Goal: Task Accomplishment & Management: Use online tool/utility

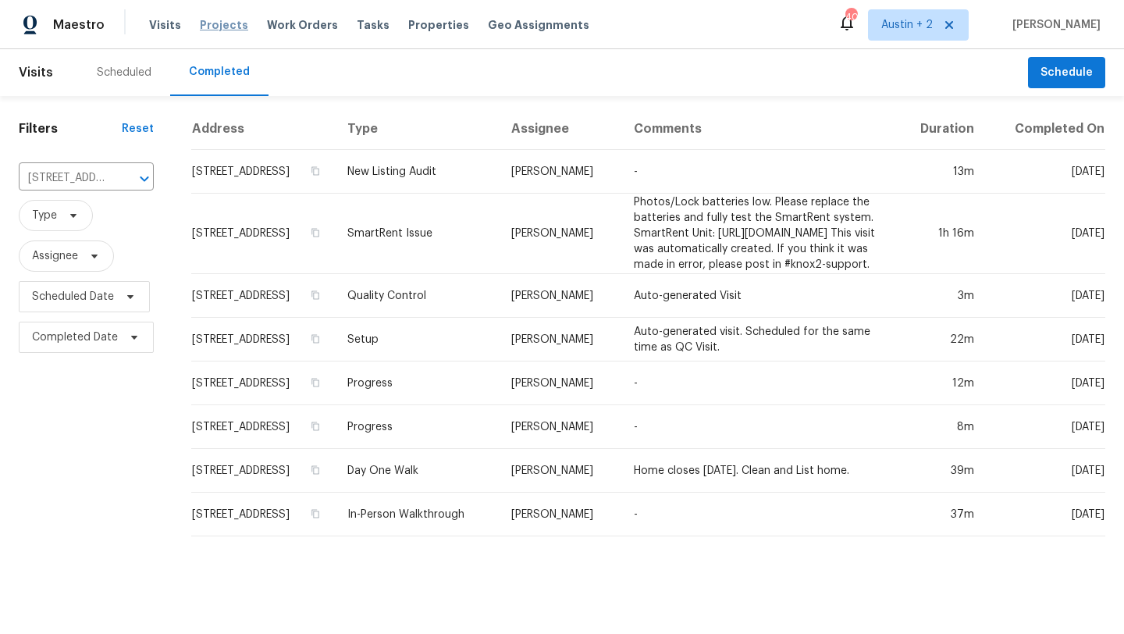
click at [207, 24] on span "Projects" at bounding box center [224, 25] width 48 height 16
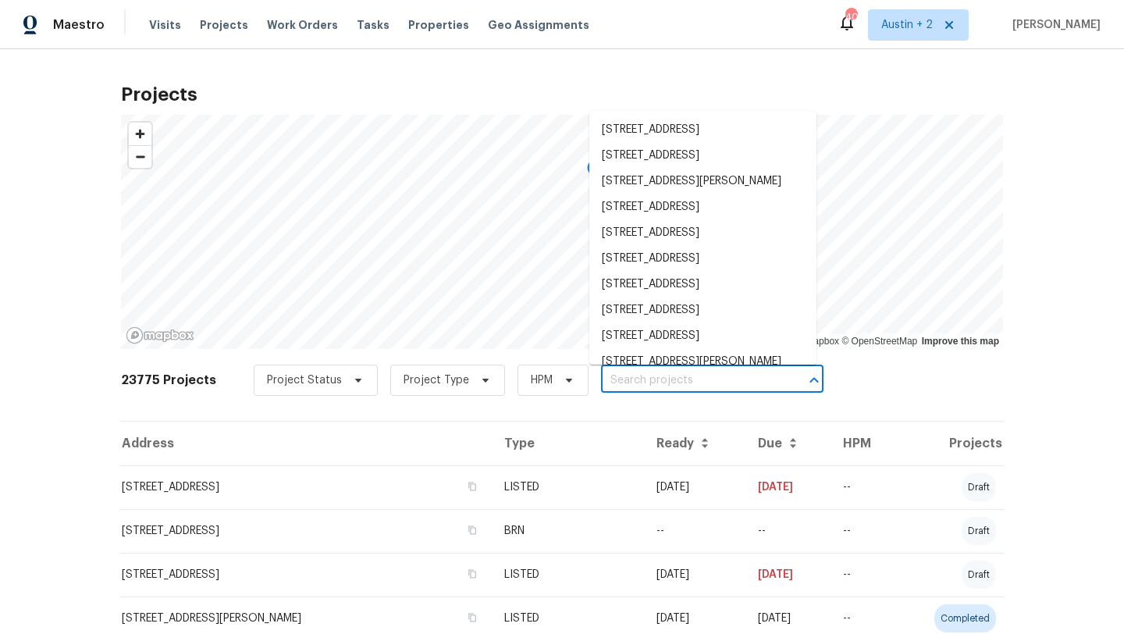
click at [616, 384] on input "text" at bounding box center [690, 380] width 179 height 24
paste input "[STREET_ADDRESS][PERSON_NAME]"
type input "[STREET_ADDRESS][PERSON_NAME]"
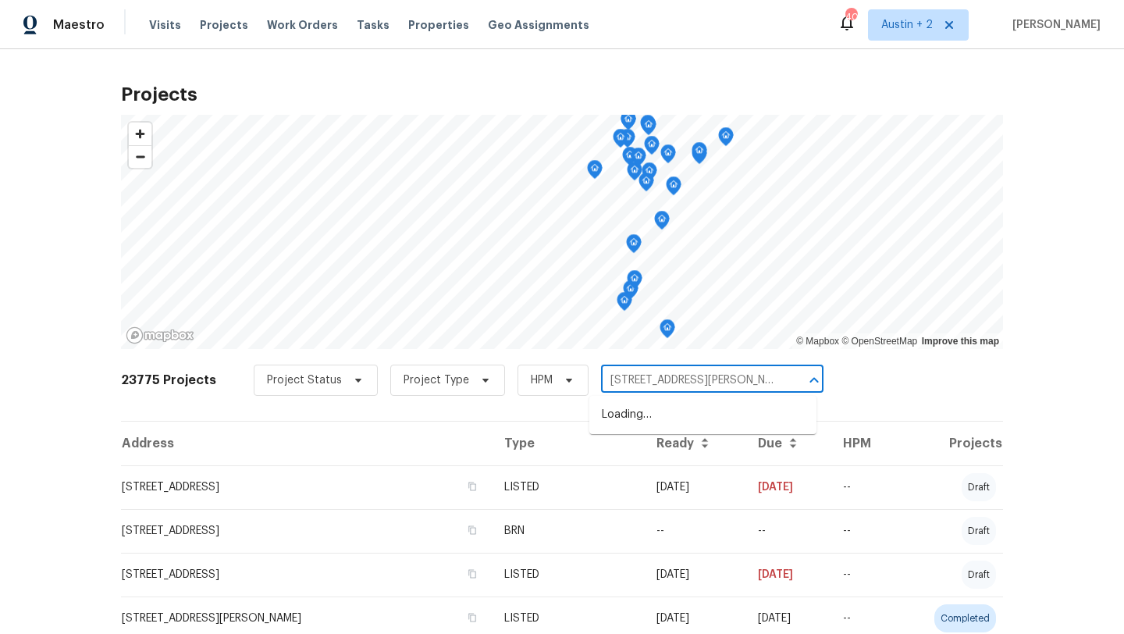
scroll to position [0, 41]
click at [626, 409] on li "[STREET_ADDRESS][PERSON_NAME]" at bounding box center [702, 415] width 227 height 26
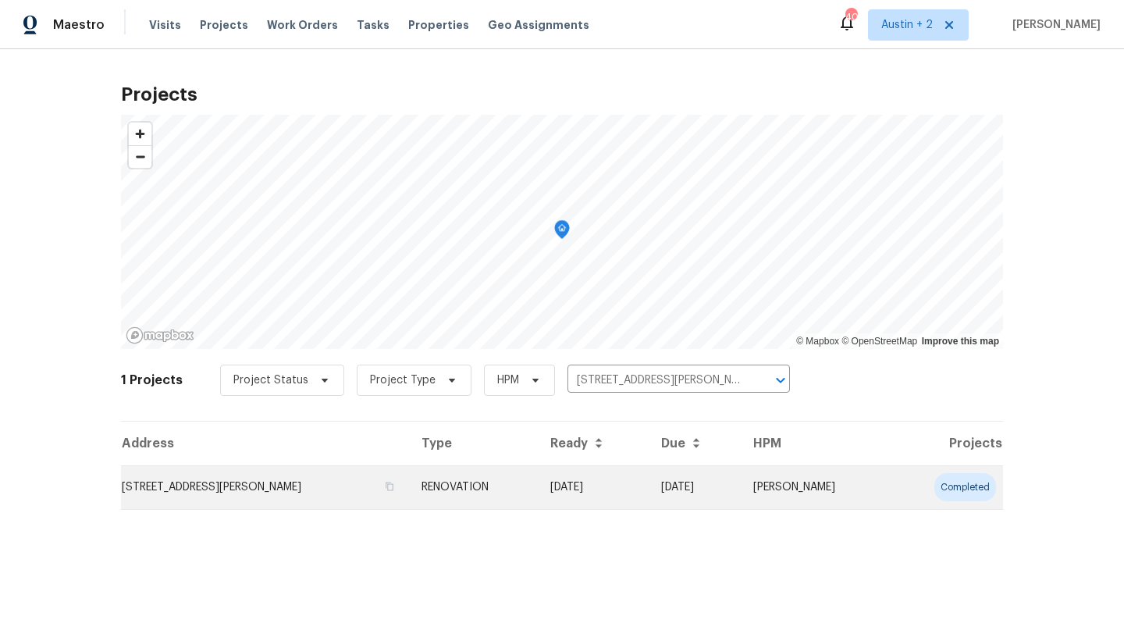
click at [167, 483] on td "[STREET_ADDRESS][PERSON_NAME]" at bounding box center [265, 487] width 288 height 44
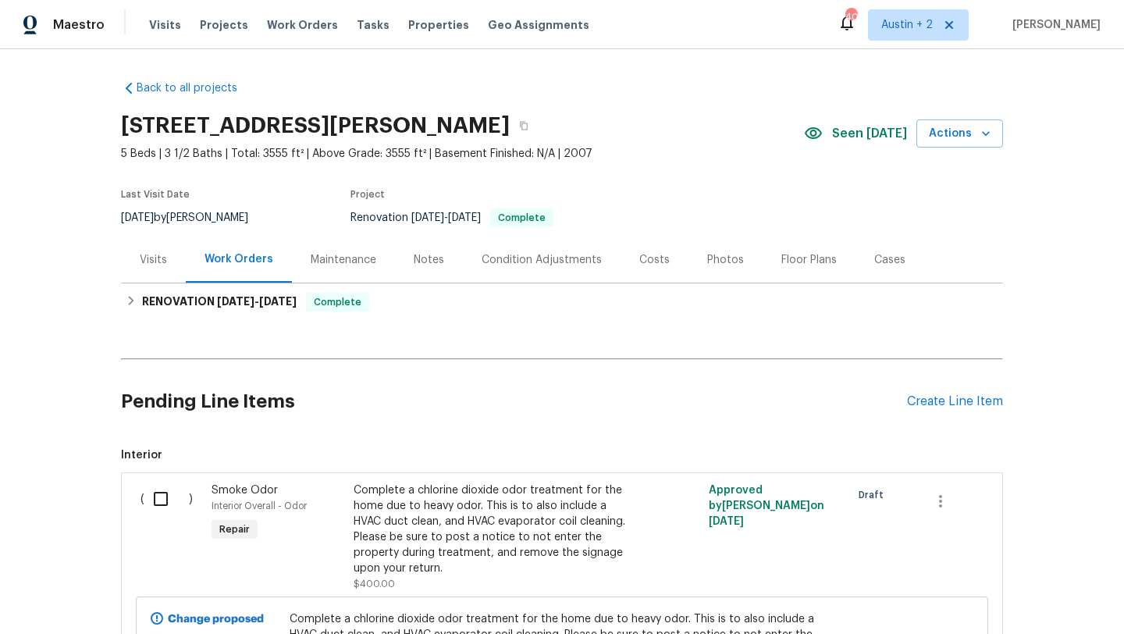
click at [153, 258] on div "Visits" at bounding box center [153, 260] width 27 height 16
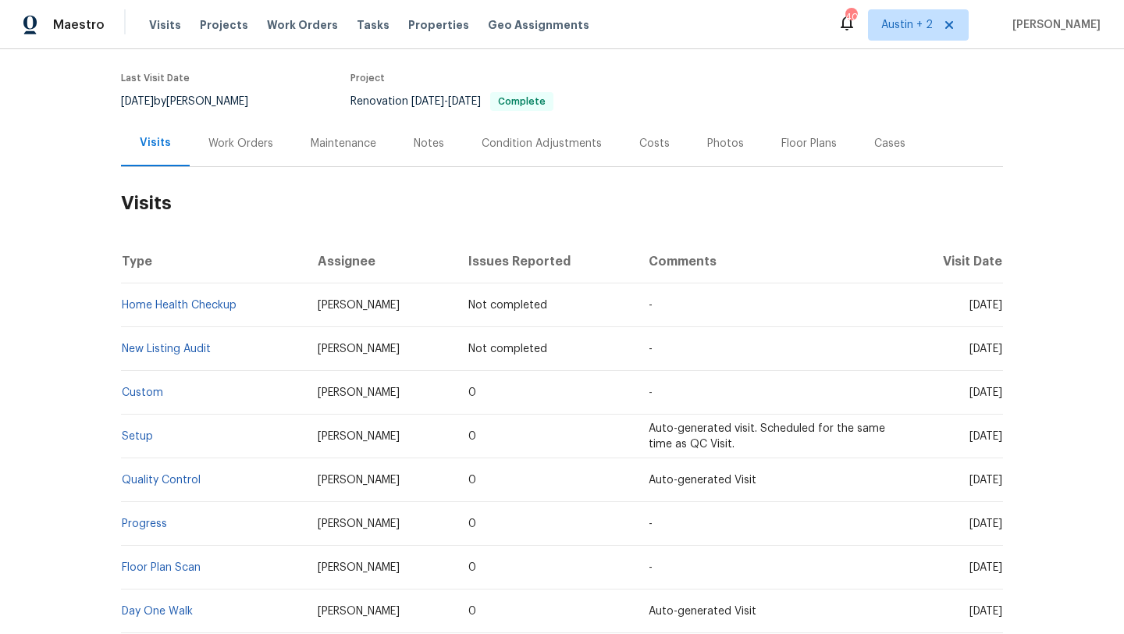
scroll to position [118, 0]
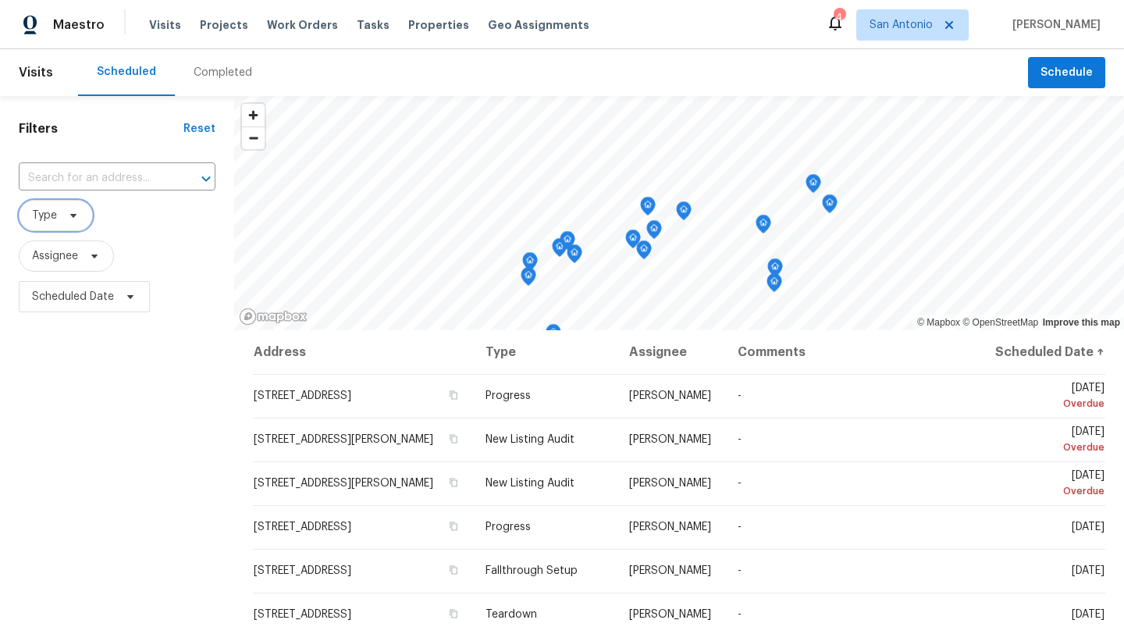
click at [65, 215] on span at bounding box center [70, 215] width 17 height 12
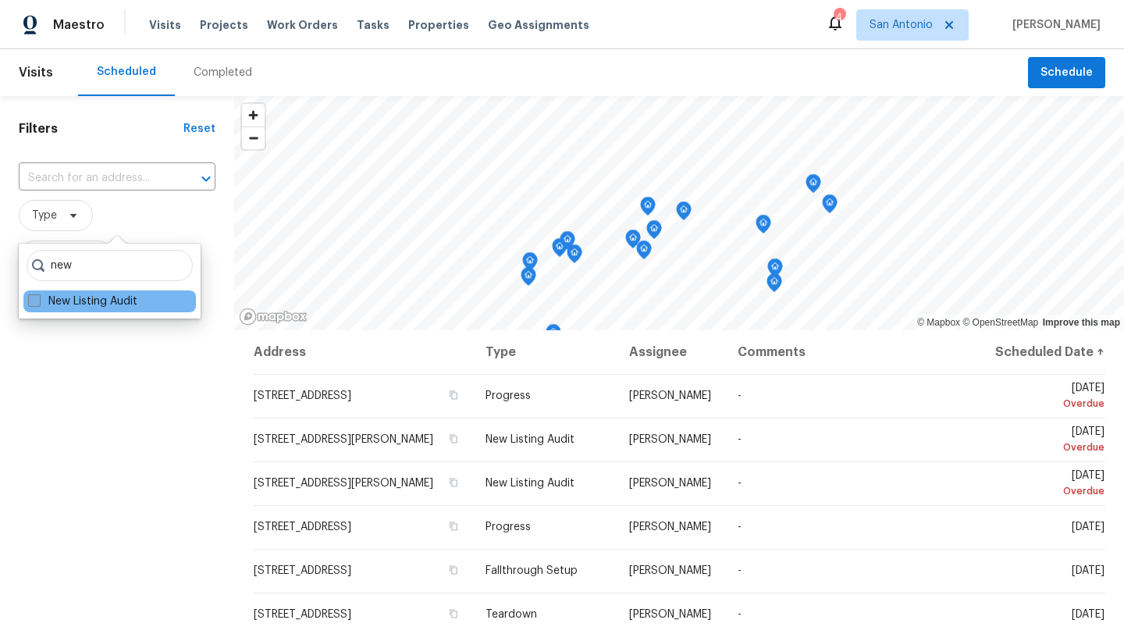
type input "new"
click at [86, 308] on label "New Listing Audit" at bounding box center [82, 302] width 109 height 16
click at [38, 304] on input "New Listing Audit" at bounding box center [33, 299] width 10 height 10
checkbox input "true"
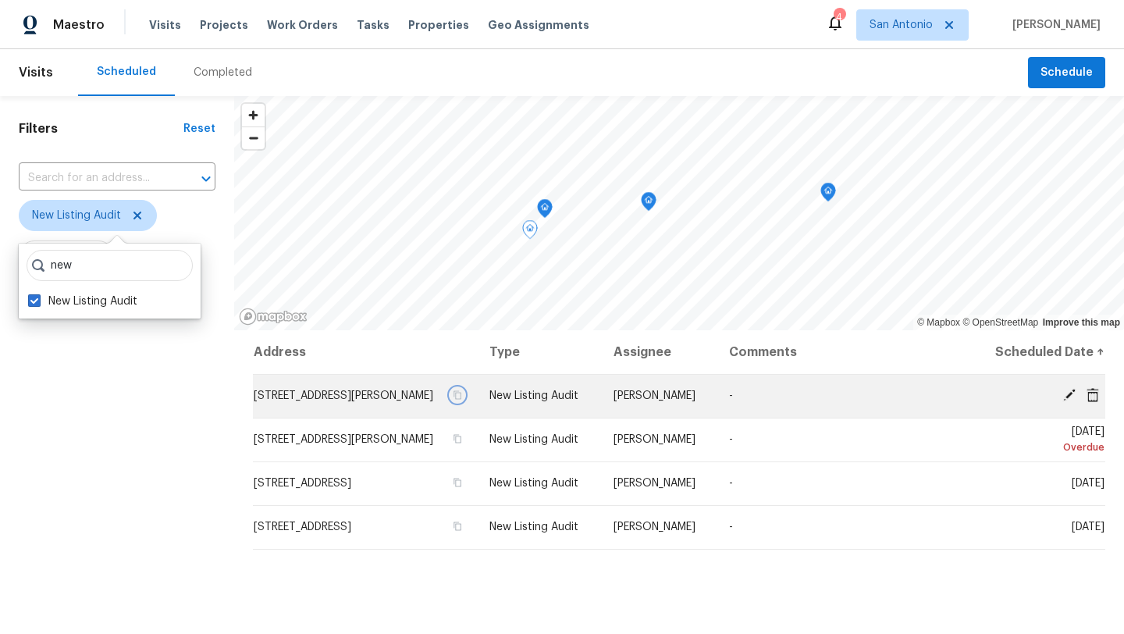
click at [462, 398] on icon "button" at bounding box center [457, 394] width 9 height 9
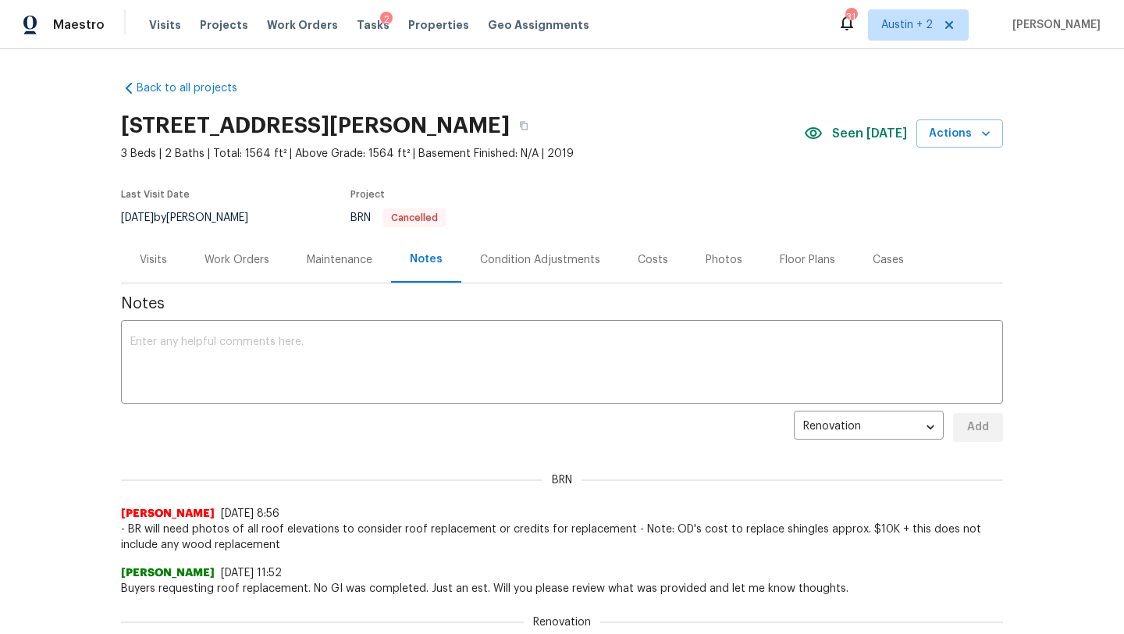
click at [217, 22] on span "Projects" at bounding box center [224, 25] width 48 height 16
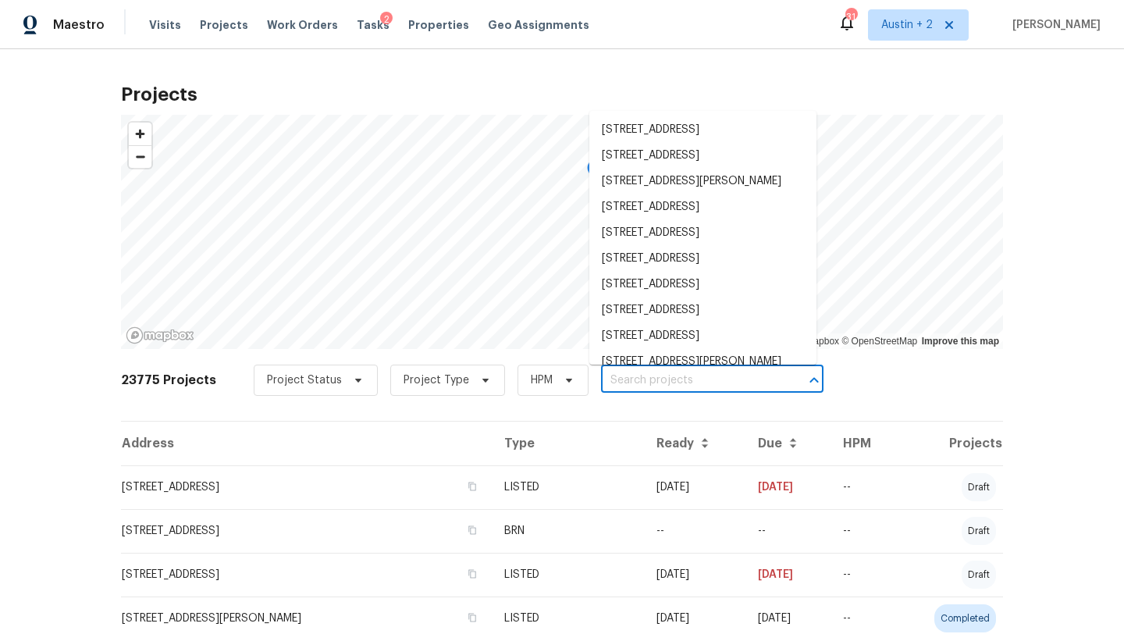
click at [625, 377] on input "text" at bounding box center [690, 380] width 179 height 24
paste input "[STREET_ADDRESS][PERSON_NAME]"
type input "[STREET_ADDRESS][PERSON_NAME]"
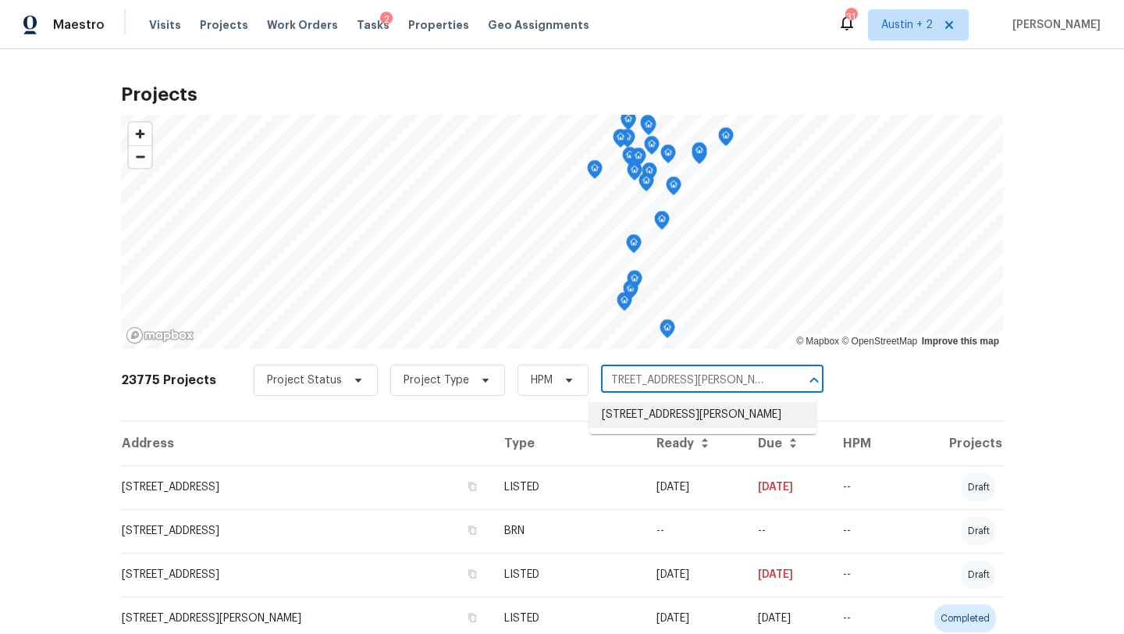
click at [625, 423] on li "[STREET_ADDRESS][PERSON_NAME]" at bounding box center [702, 415] width 227 height 26
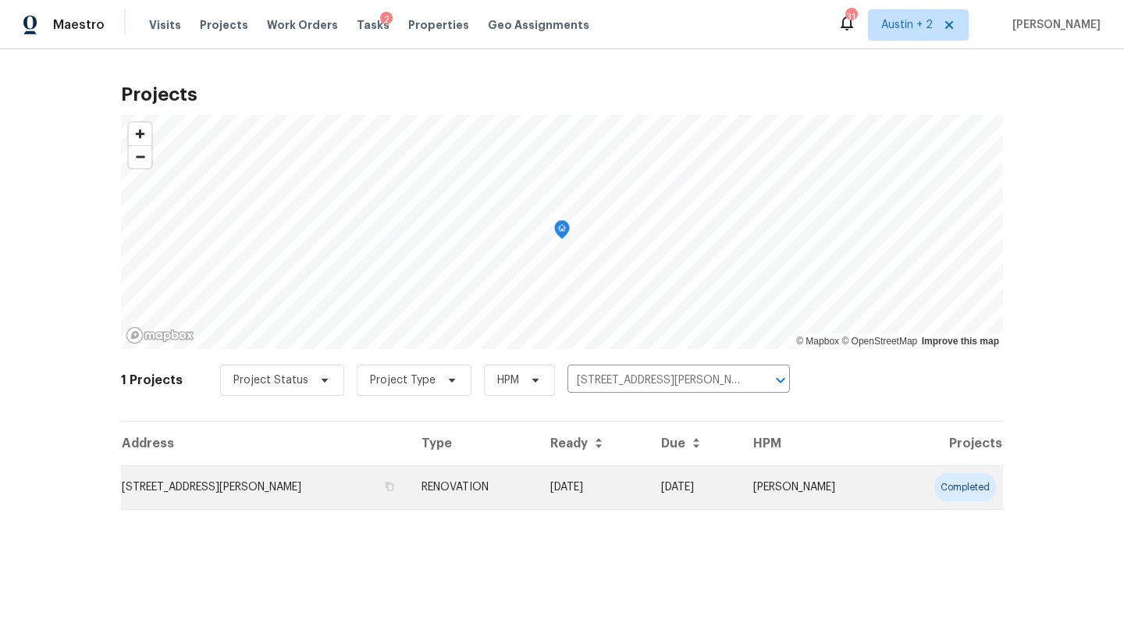
click at [277, 496] on td "[STREET_ADDRESS][PERSON_NAME]" at bounding box center [265, 487] width 288 height 44
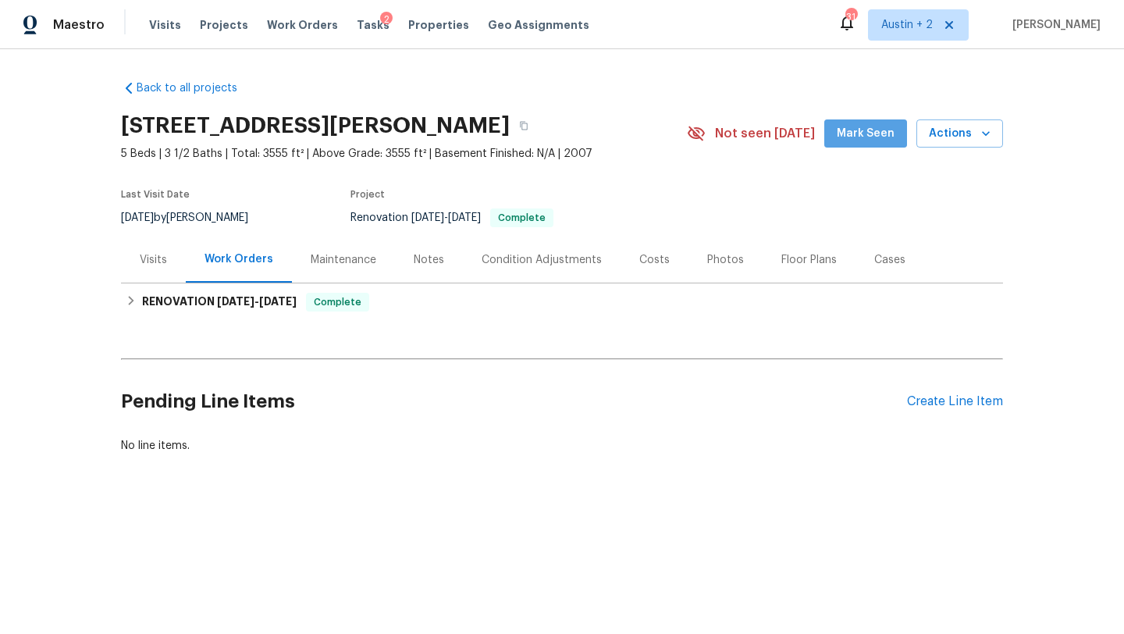
click at [873, 131] on span "Mark Seen" at bounding box center [866, 134] width 58 height 20
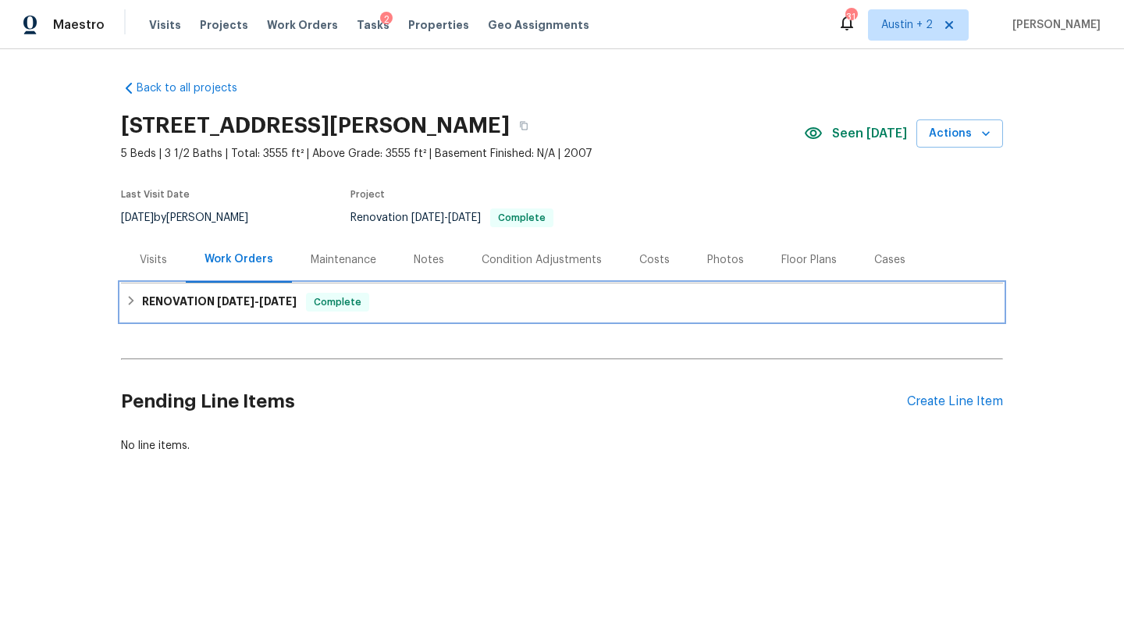
click at [258, 298] on span "[DATE] - [DATE]" at bounding box center [257, 301] width 80 height 11
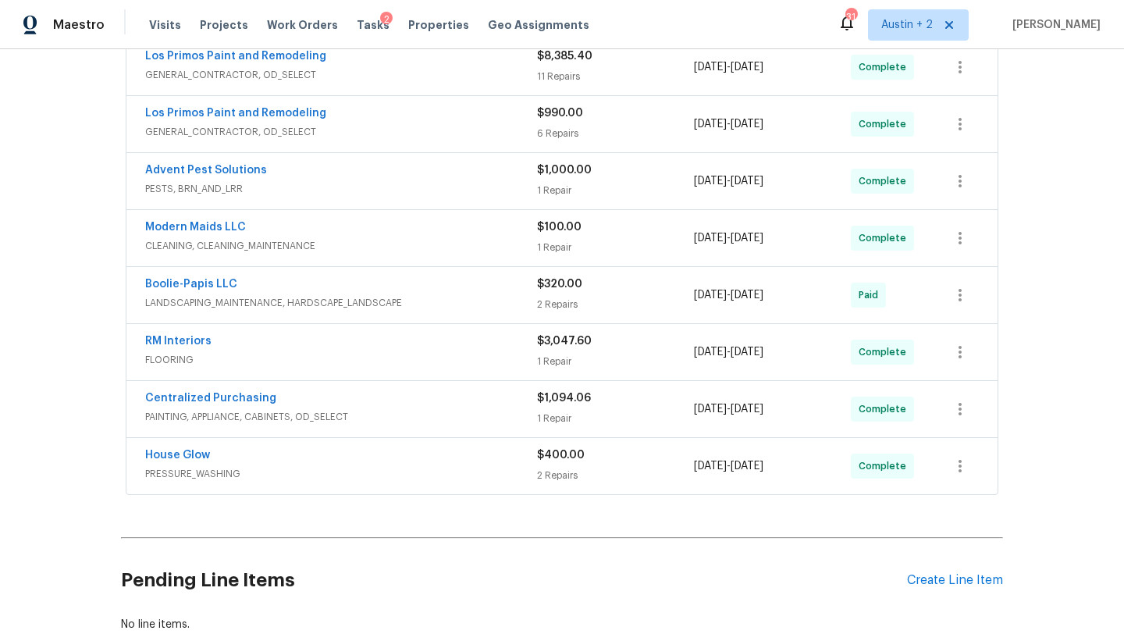
scroll to position [455, 0]
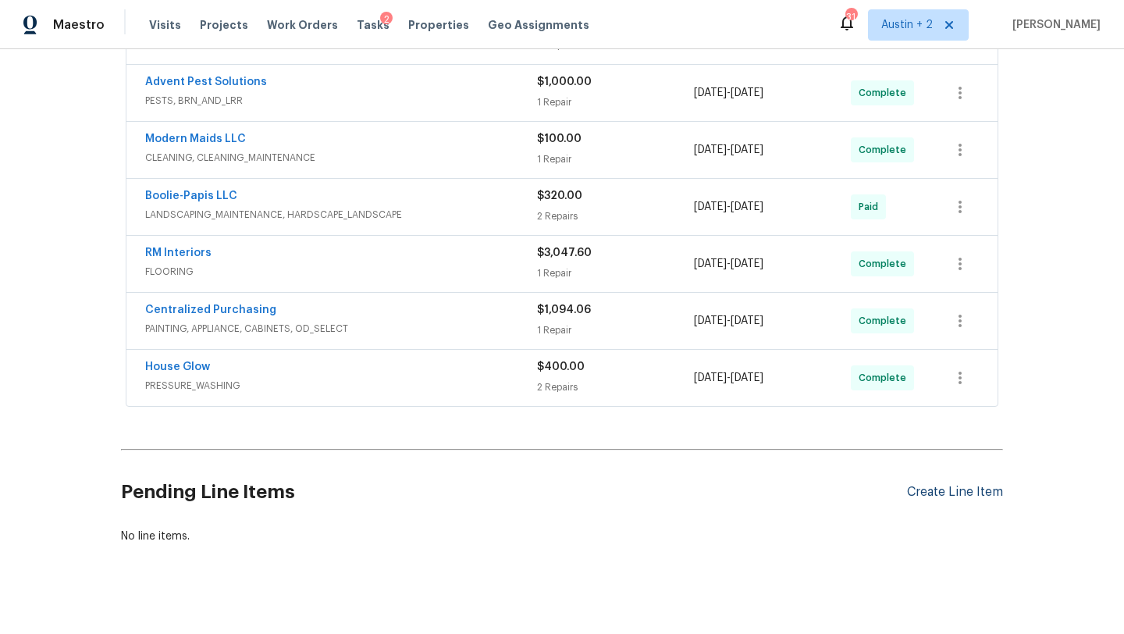
click at [939, 487] on div "Create Line Item" at bounding box center [955, 492] width 96 height 15
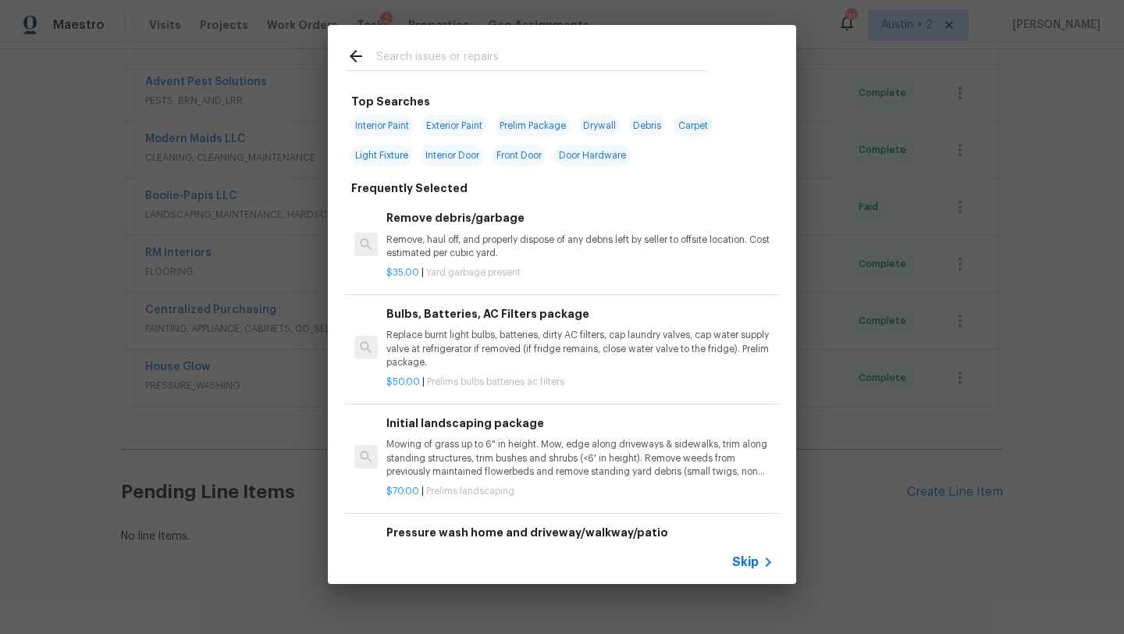
click at [439, 59] on input "text" at bounding box center [541, 58] width 331 height 23
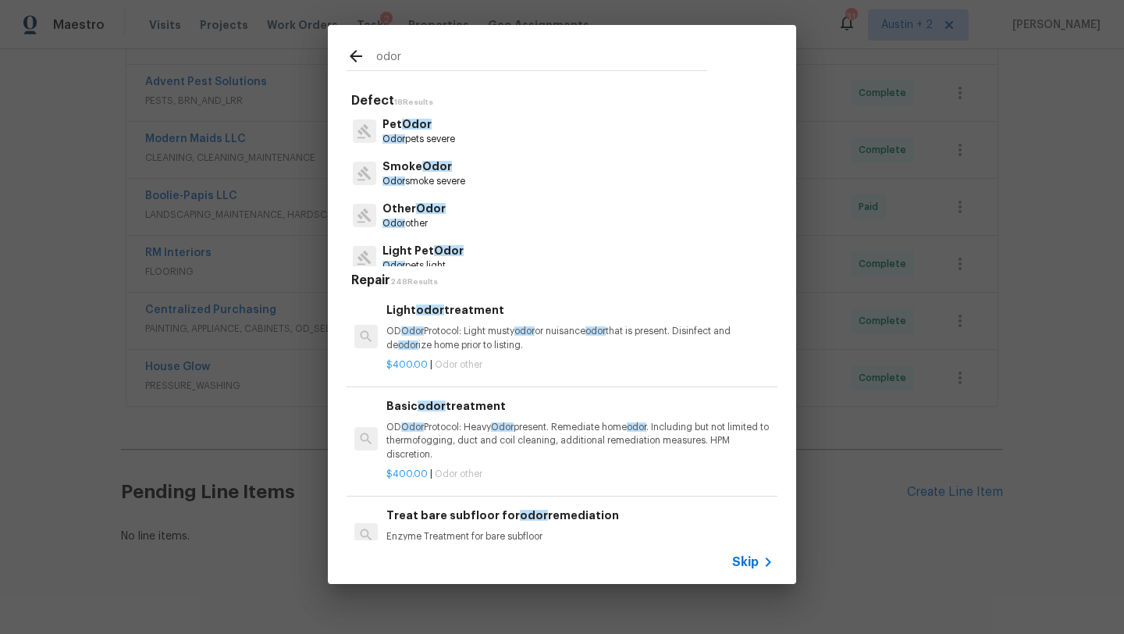
type input "odor"
click at [438, 170] on span "Odor" at bounding box center [437, 166] width 30 height 11
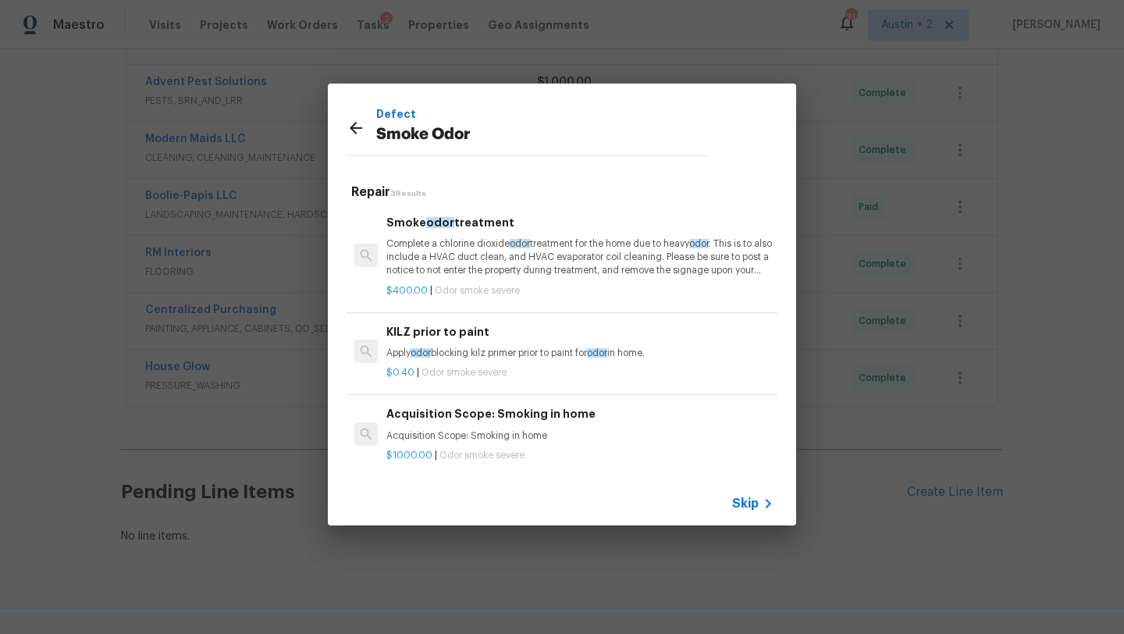
click at [521, 262] on p "Complete a chlorine dioxide odor treatment for the home due to heavy odor . Thi…" at bounding box center [579, 257] width 387 height 40
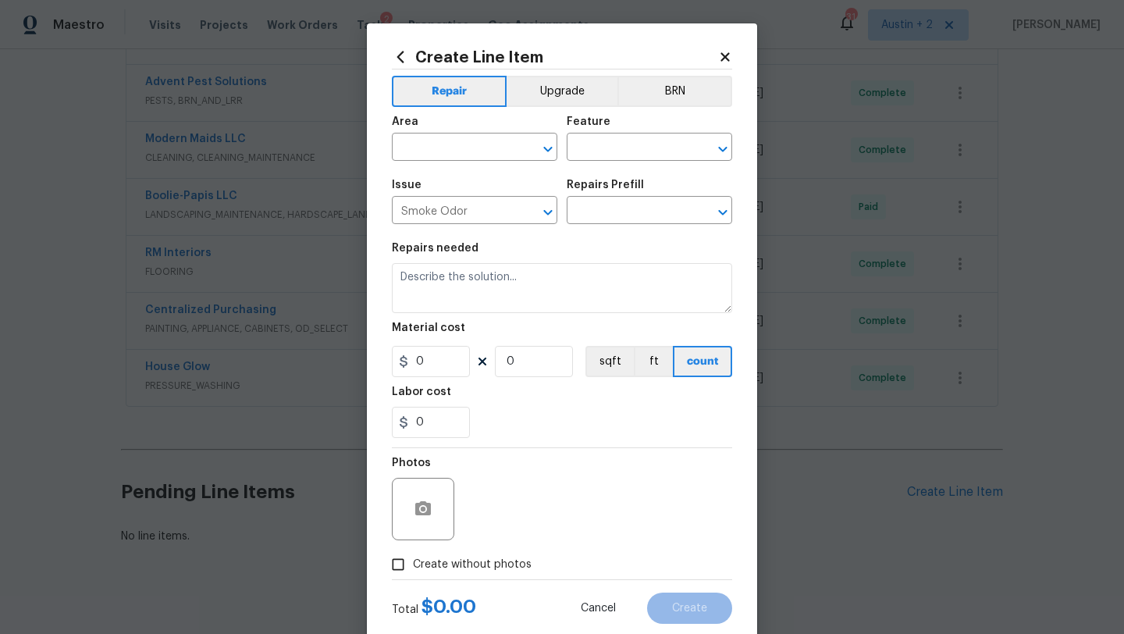
type input "Smoke odor treatment $400.00"
type textarea "Complete a chlorine dioxide odor treatment for the home due to heavy odor. This…"
type input "400"
type input "1"
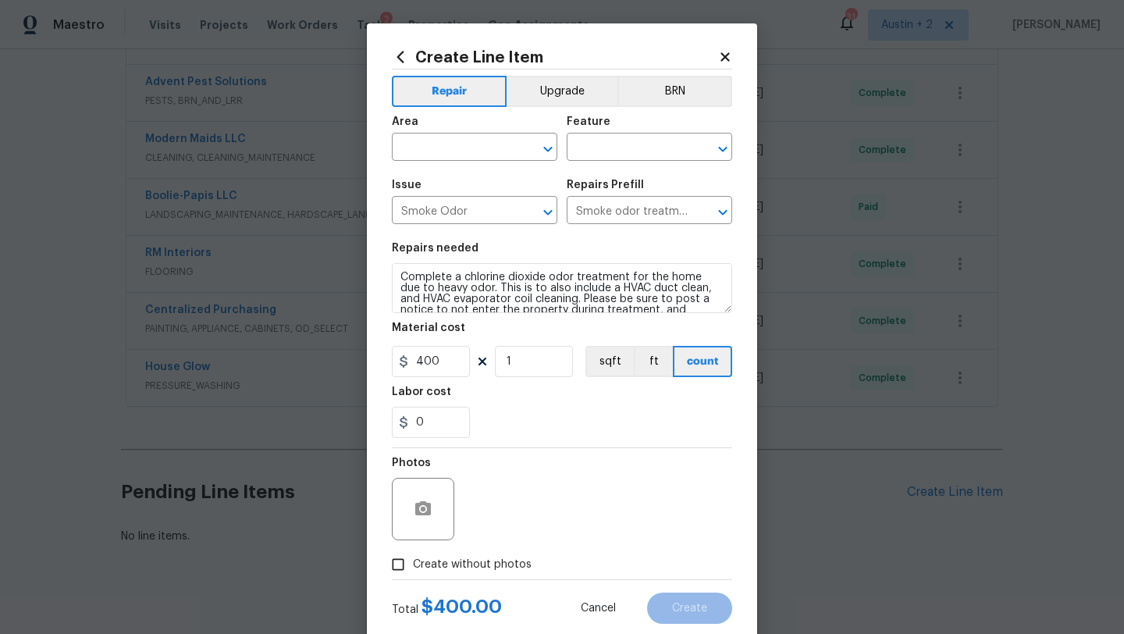
click at [464, 562] on span "Create without photos" at bounding box center [472, 565] width 119 height 16
click at [413, 562] on input "Create without photos" at bounding box center [398, 565] width 30 height 30
checkbox input "true"
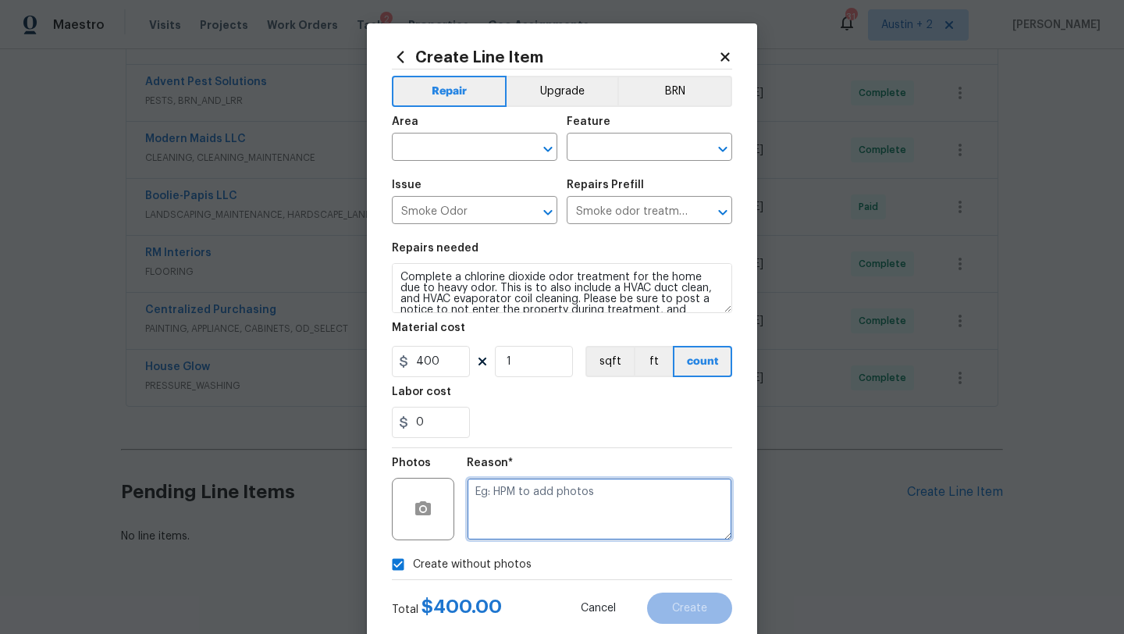
click at [511, 514] on textarea at bounding box center [599, 509] width 265 height 62
type textarea "will add"
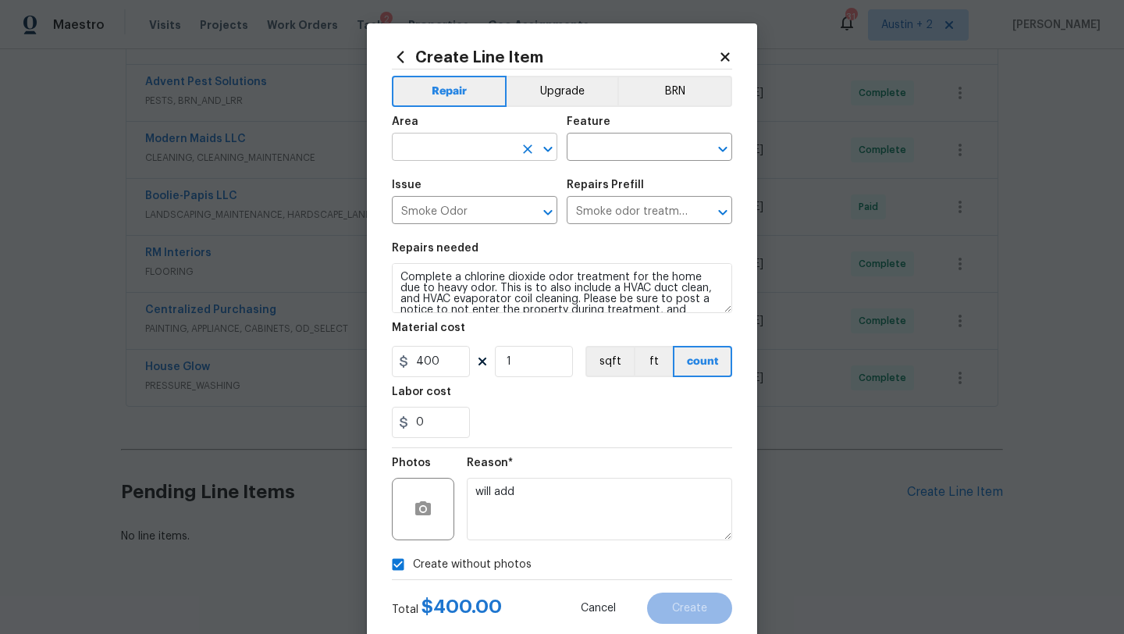
click at [486, 142] on input "text" at bounding box center [453, 149] width 122 height 24
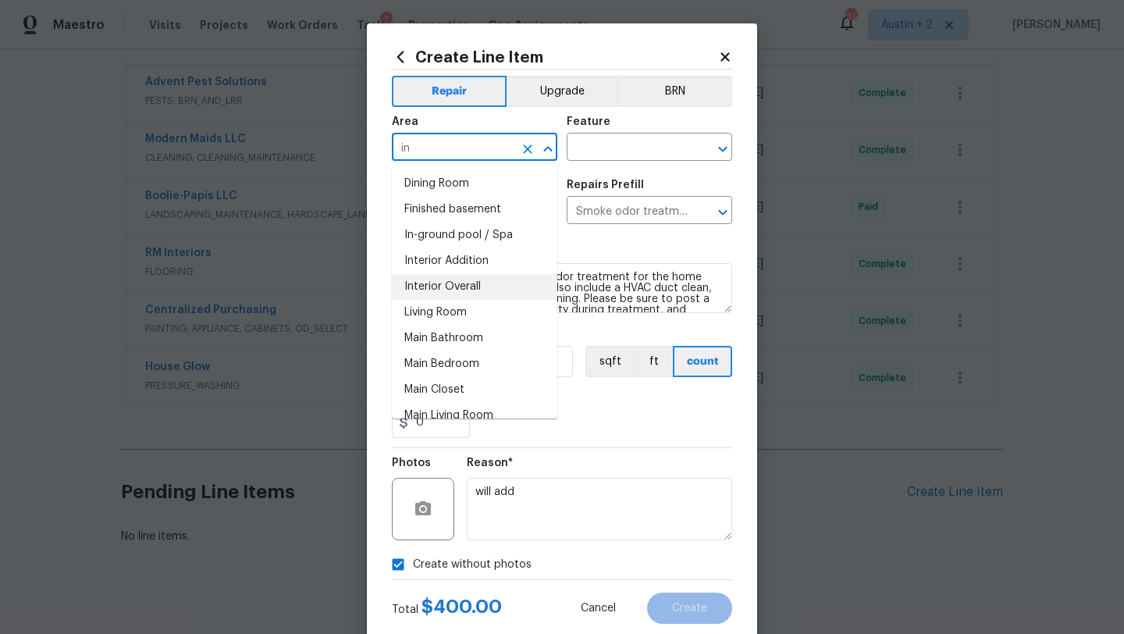
click at [459, 296] on li "Interior Overall" at bounding box center [474, 287] width 165 height 26
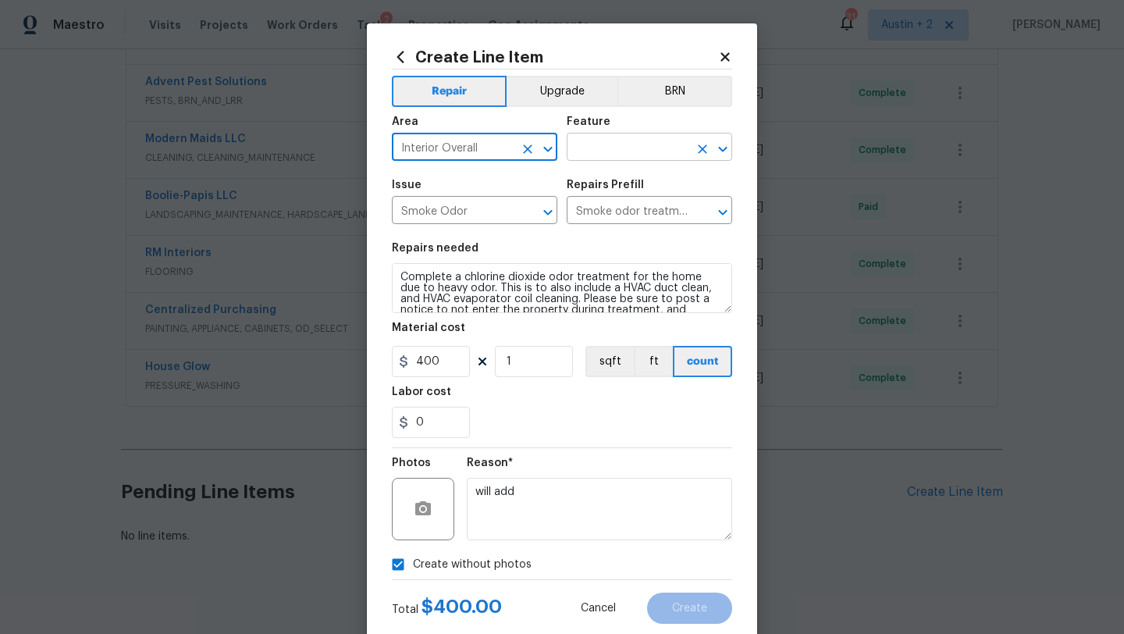
type input "Interior Overall"
click at [634, 154] on input "text" at bounding box center [628, 149] width 122 height 24
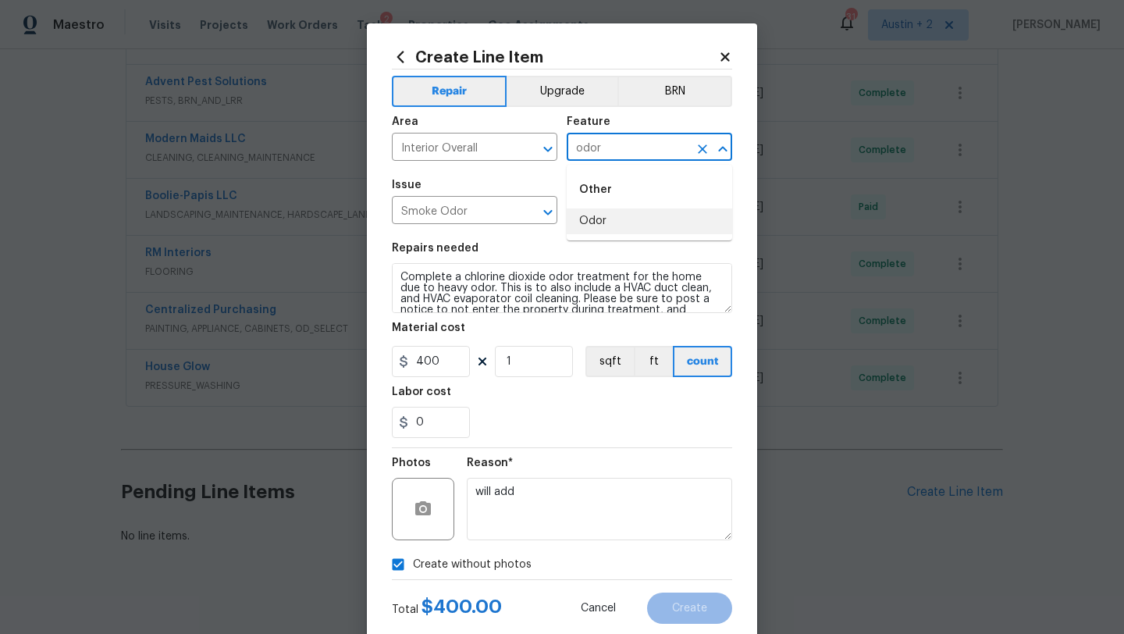
click at [628, 225] on li "Odor" at bounding box center [649, 221] width 165 height 26
type input "Odor"
click at [673, 602] on button "Create" at bounding box center [689, 608] width 85 height 31
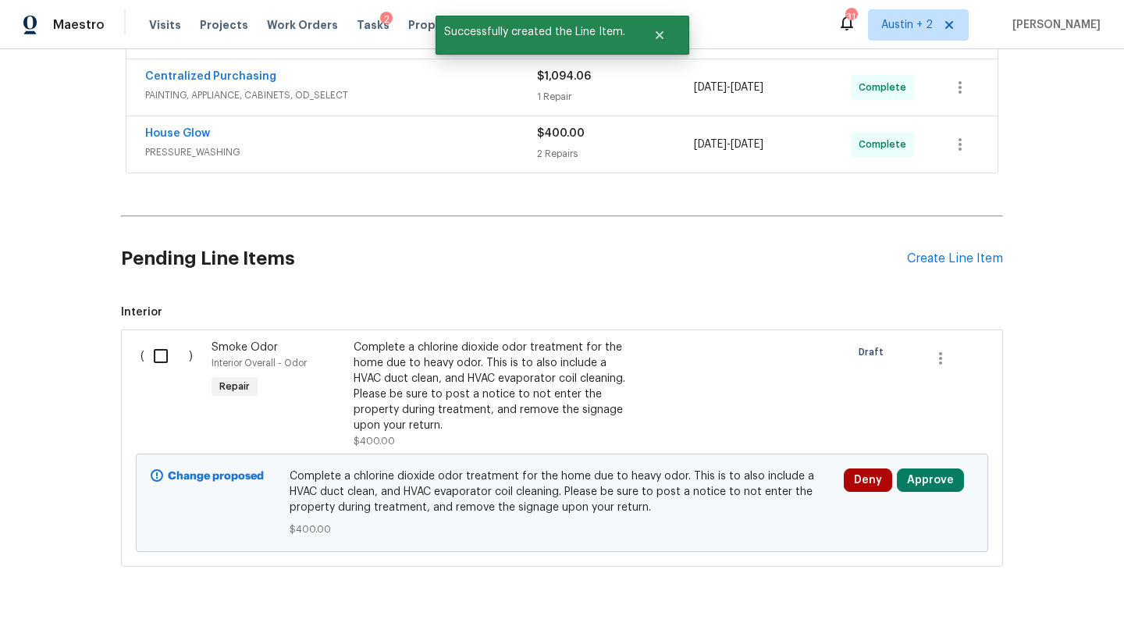
scroll to position [692, 0]
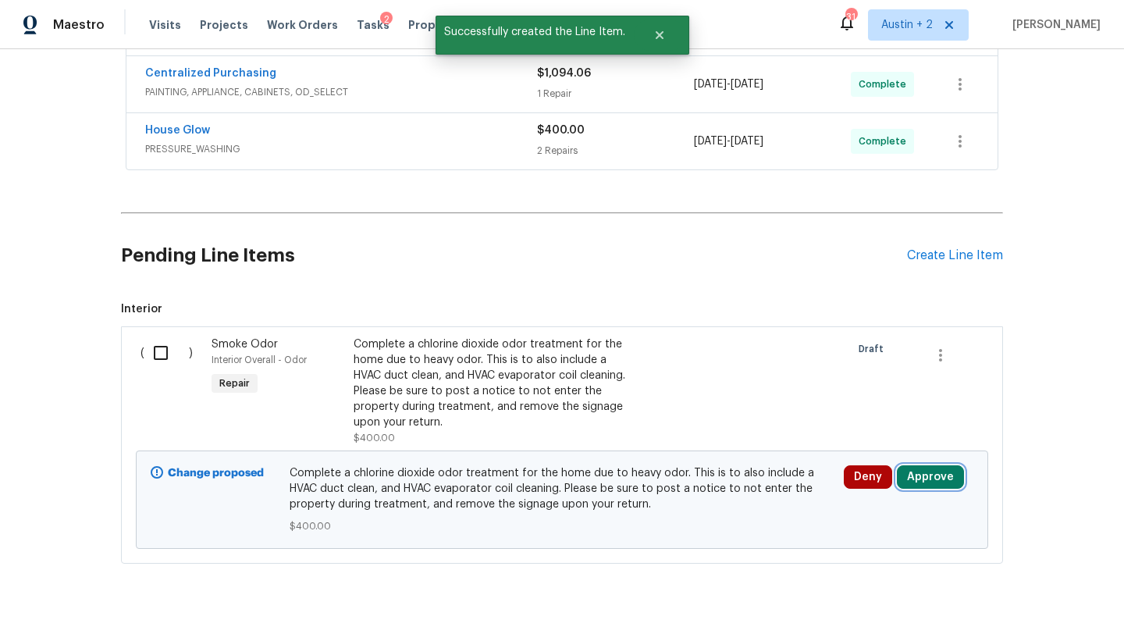
click at [920, 482] on button "Approve" at bounding box center [930, 476] width 67 height 23
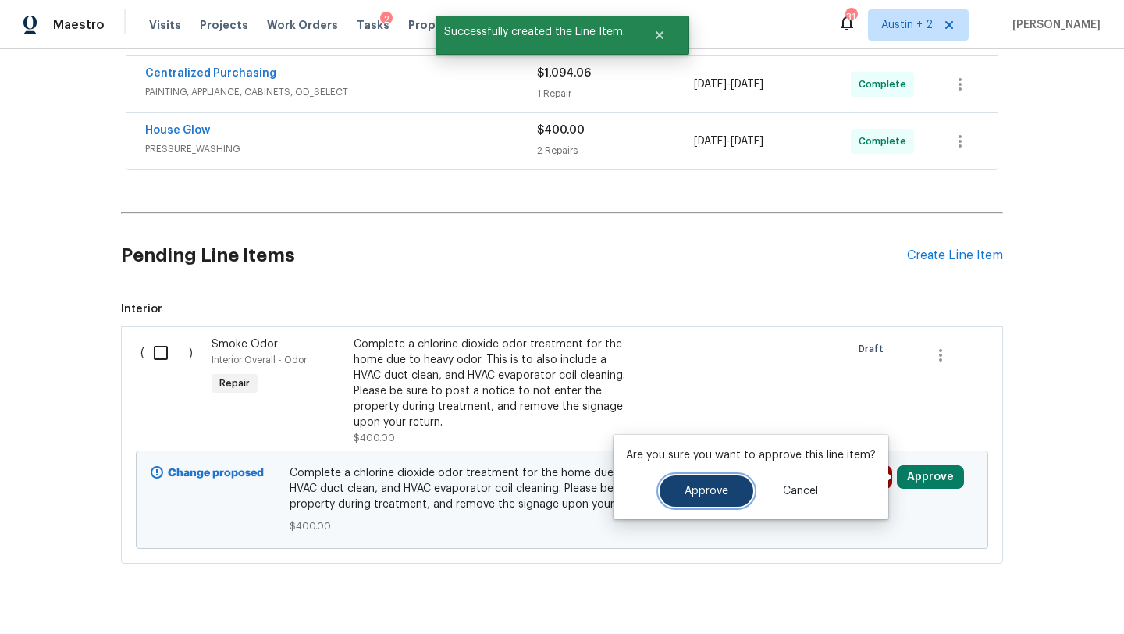
click at [688, 498] on button "Approve" at bounding box center [707, 490] width 94 height 31
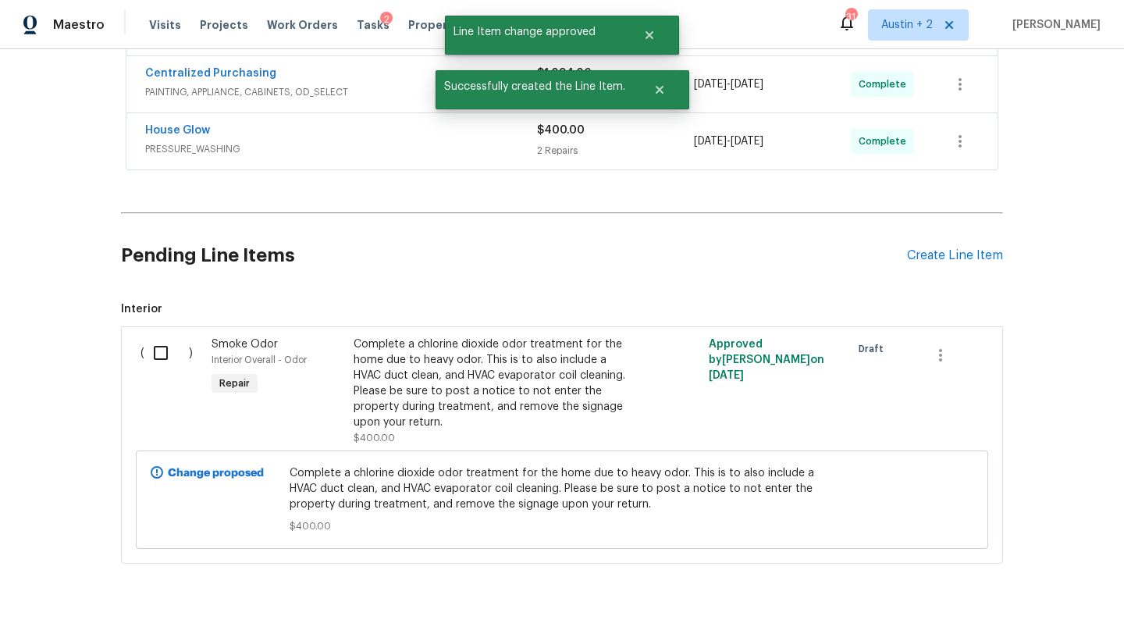
click at [164, 359] on input "checkbox" at bounding box center [166, 352] width 44 height 33
checkbox input "true"
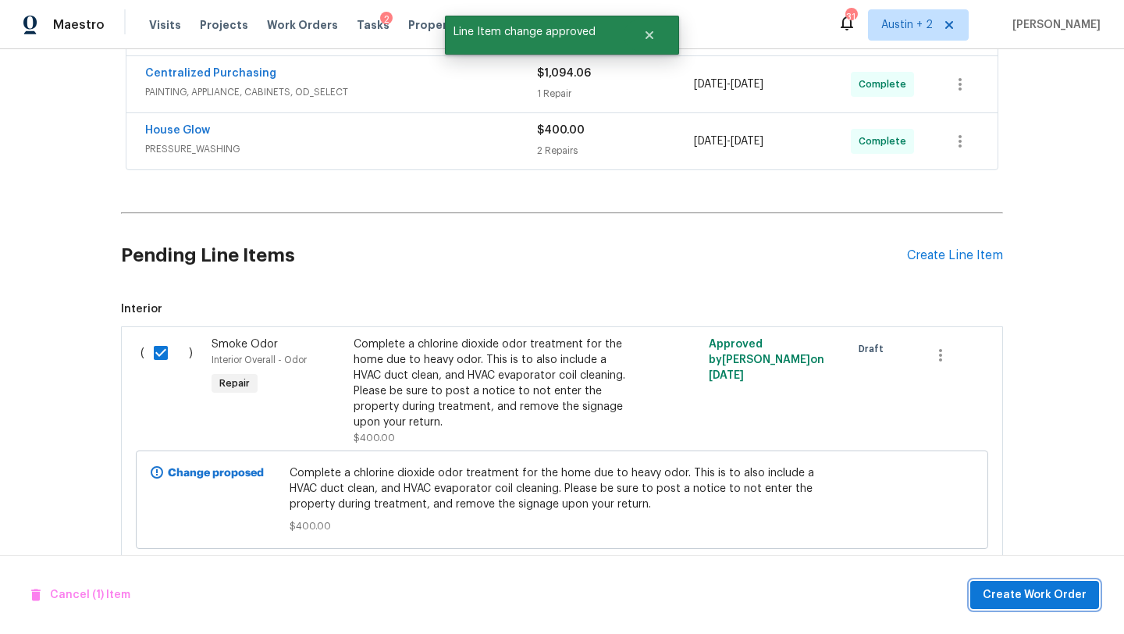
click at [1031, 603] on span "Create Work Order" at bounding box center [1035, 595] width 104 height 20
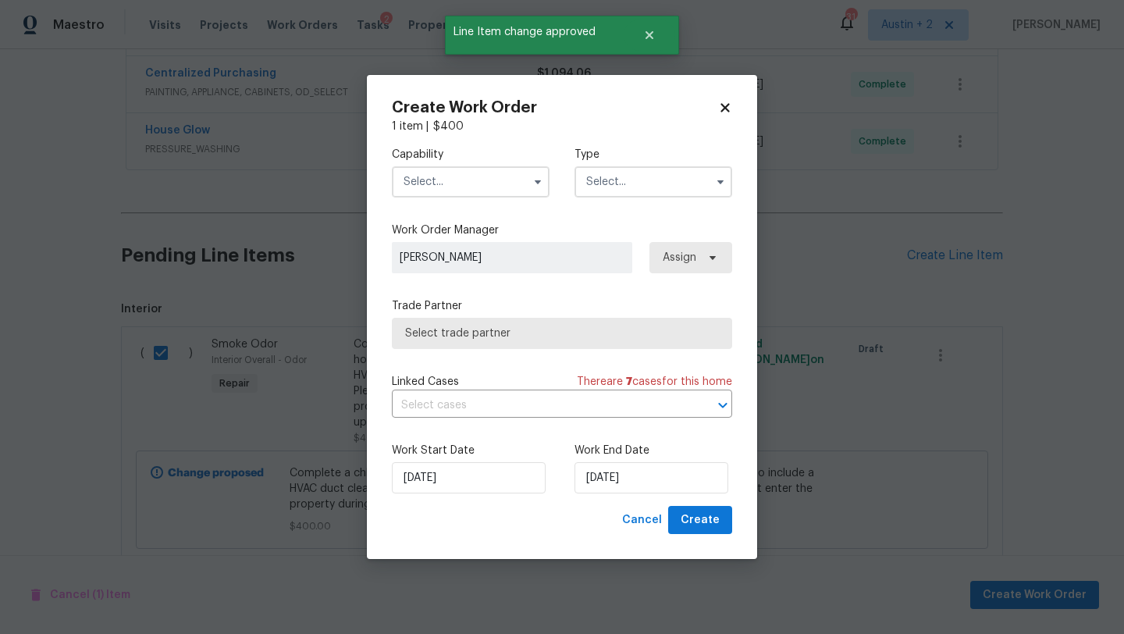
click at [457, 173] on input "text" at bounding box center [471, 181] width 158 height 31
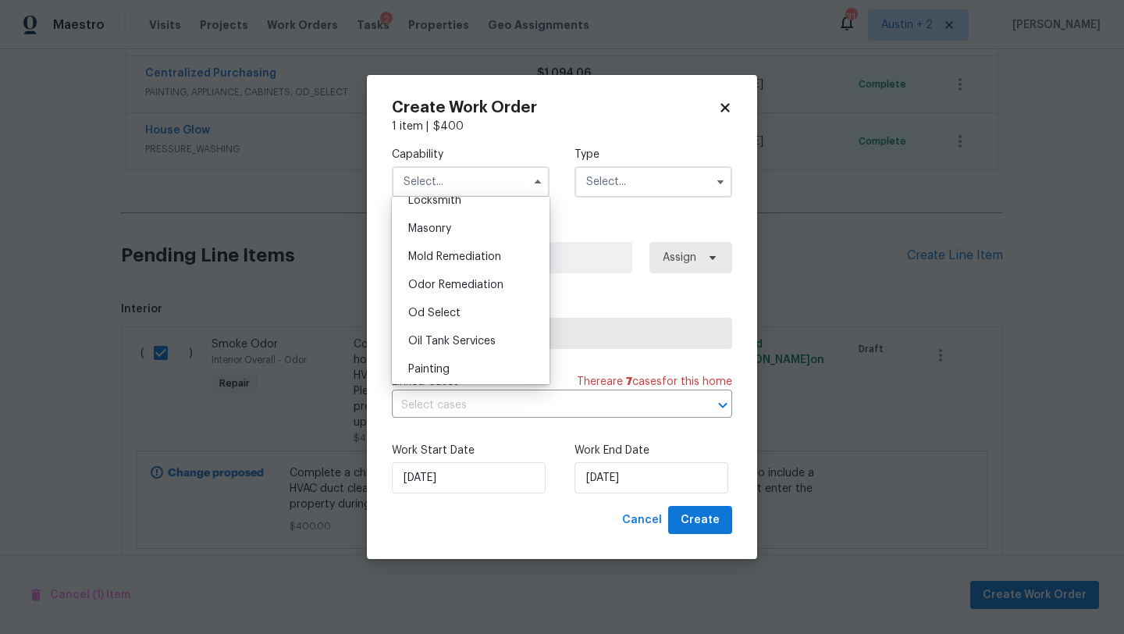
scroll to position [1151, 0]
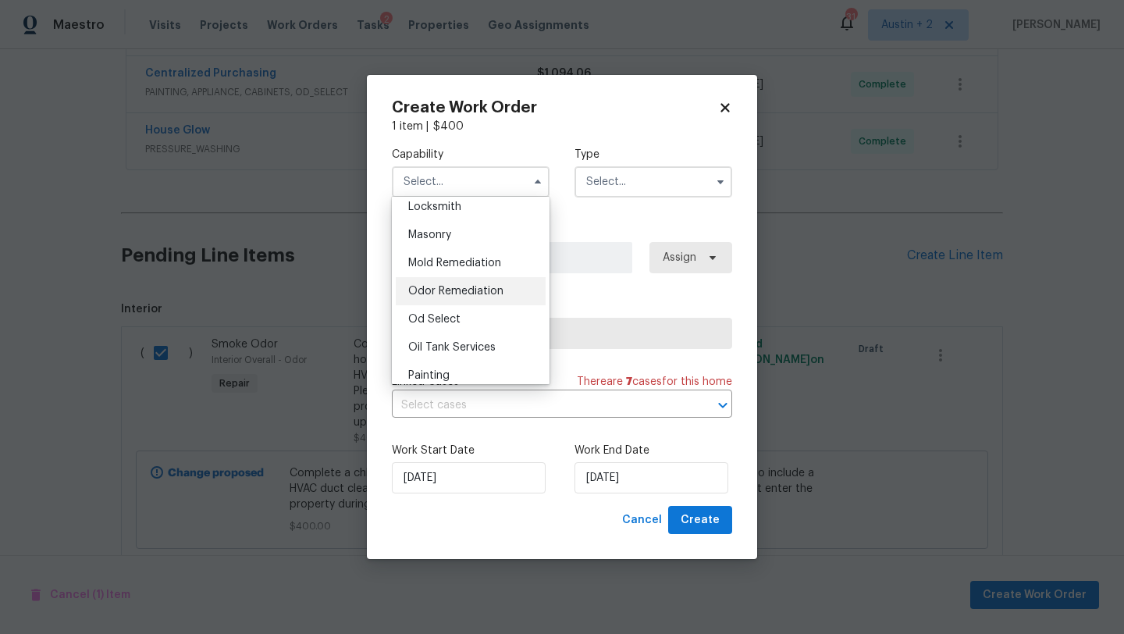
click at [465, 290] on span "Odor Remediation" at bounding box center [455, 291] width 95 height 11
type input "Odor Remediation"
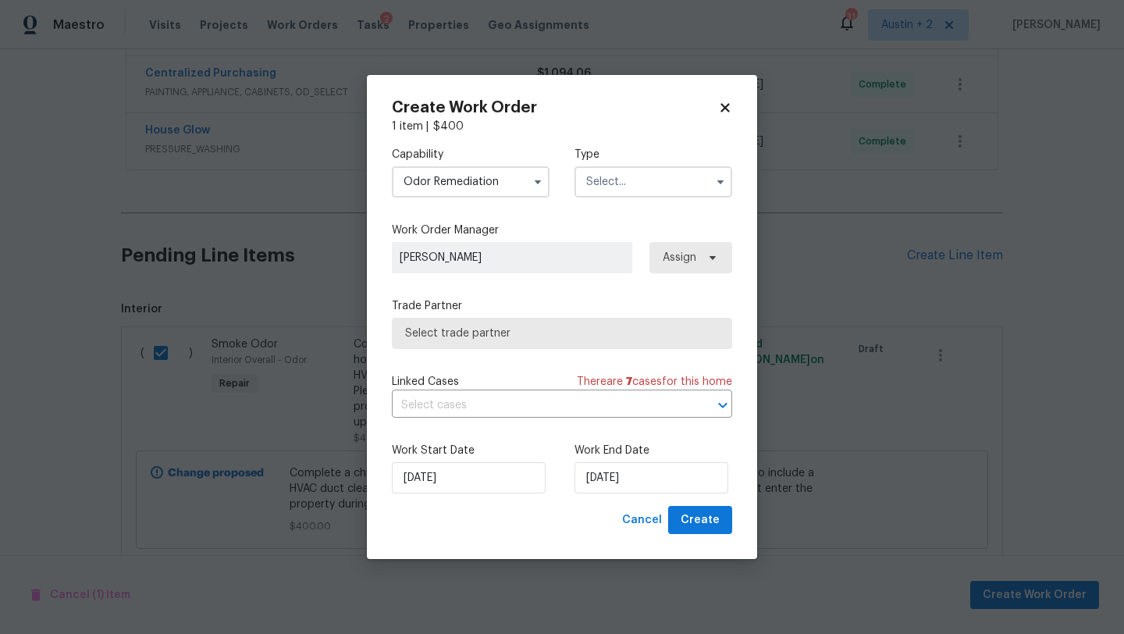
click at [621, 186] on input "text" at bounding box center [654, 181] width 158 height 31
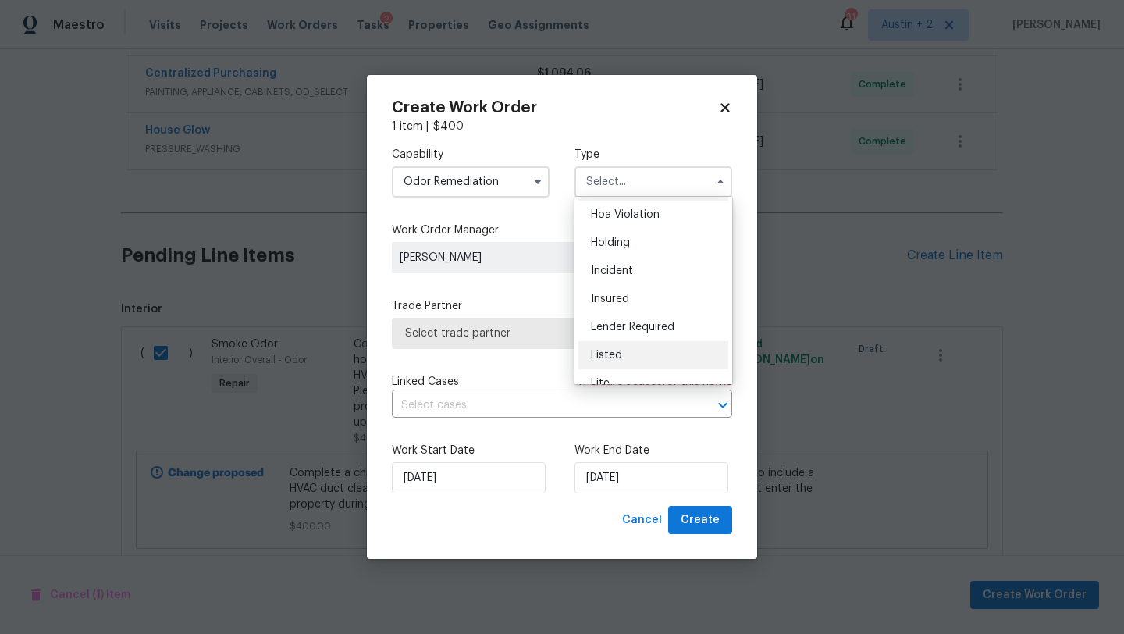
scroll to position [30, 0]
click at [619, 354] on span "Listed" at bounding box center [606, 353] width 31 height 11
type input "Listed"
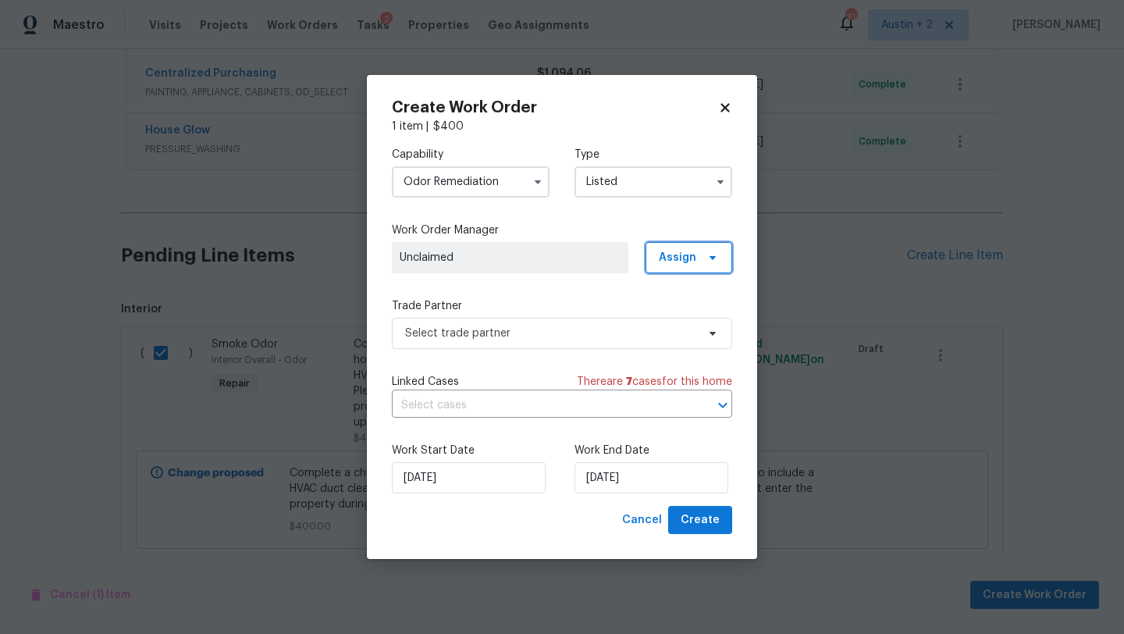
click at [675, 262] on span "Assign" at bounding box center [677, 258] width 37 height 16
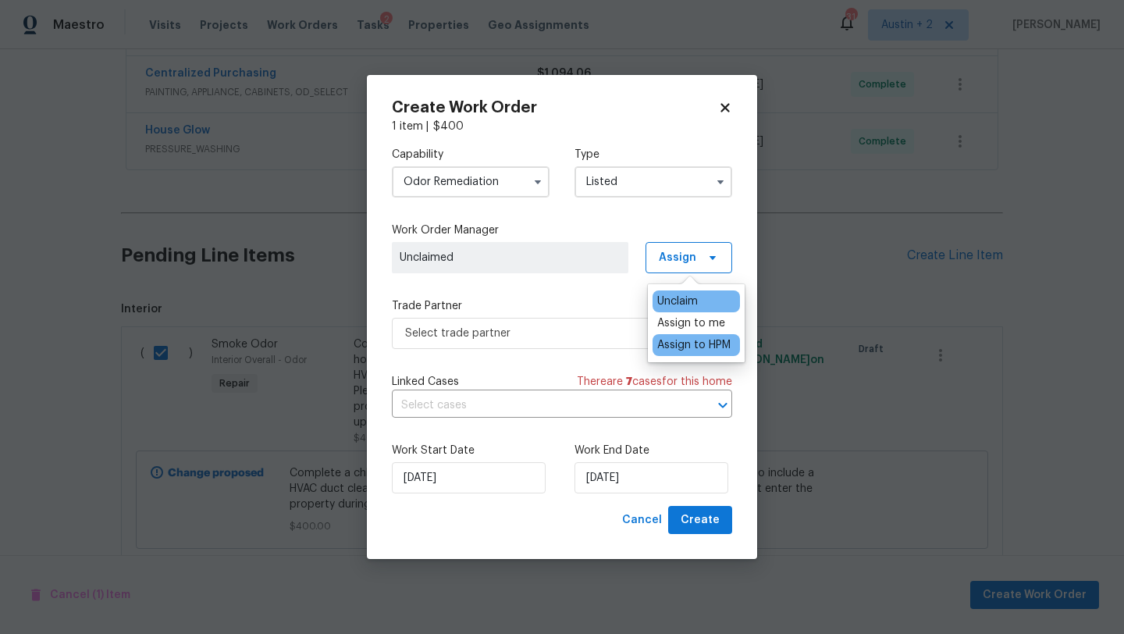
click at [684, 352] on div "Assign to HPM" at bounding box center [693, 345] width 73 height 16
click at [575, 335] on span "Select trade partner" at bounding box center [550, 334] width 291 height 16
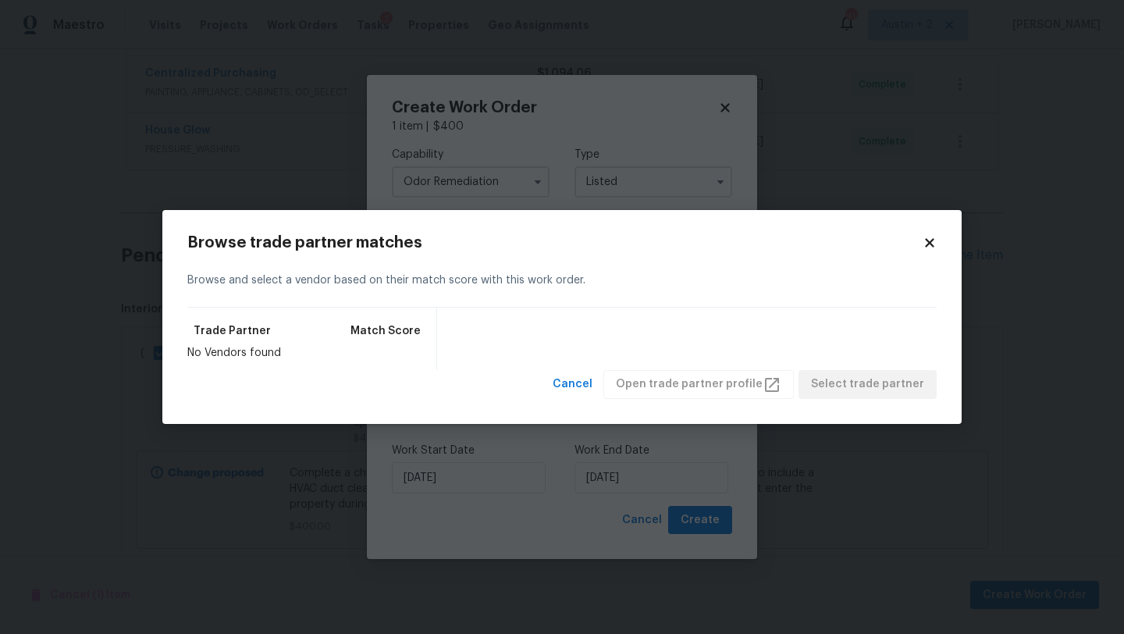
click at [929, 247] on icon at bounding box center [930, 243] width 14 height 14
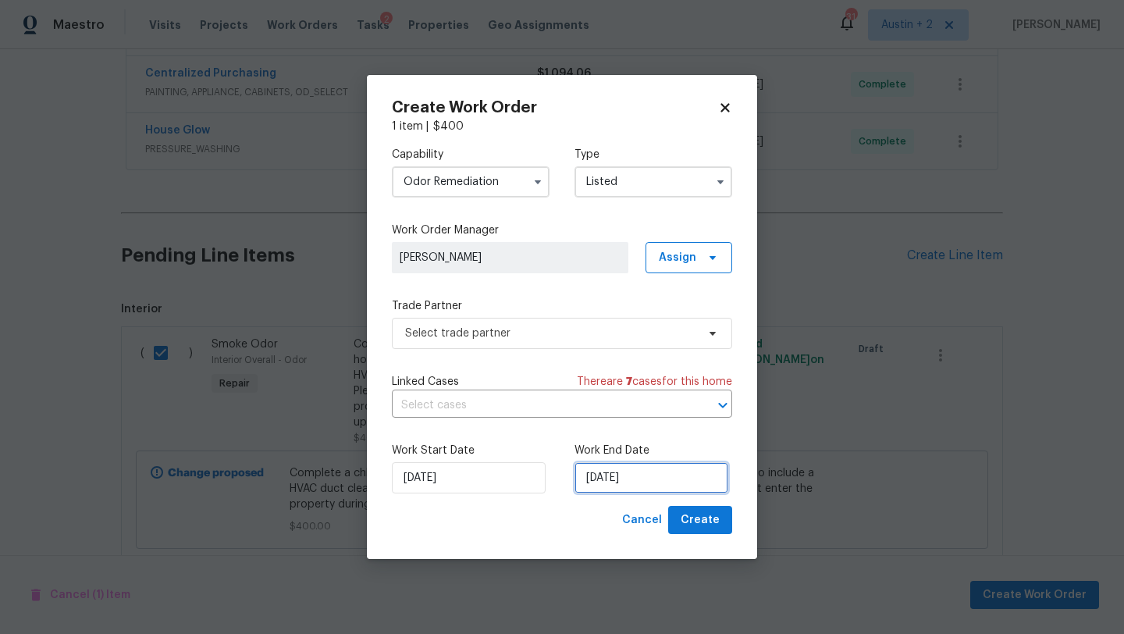
click at [641, 474] on input "[DATE]" at bounding box center [652, 477] width 154 height 31
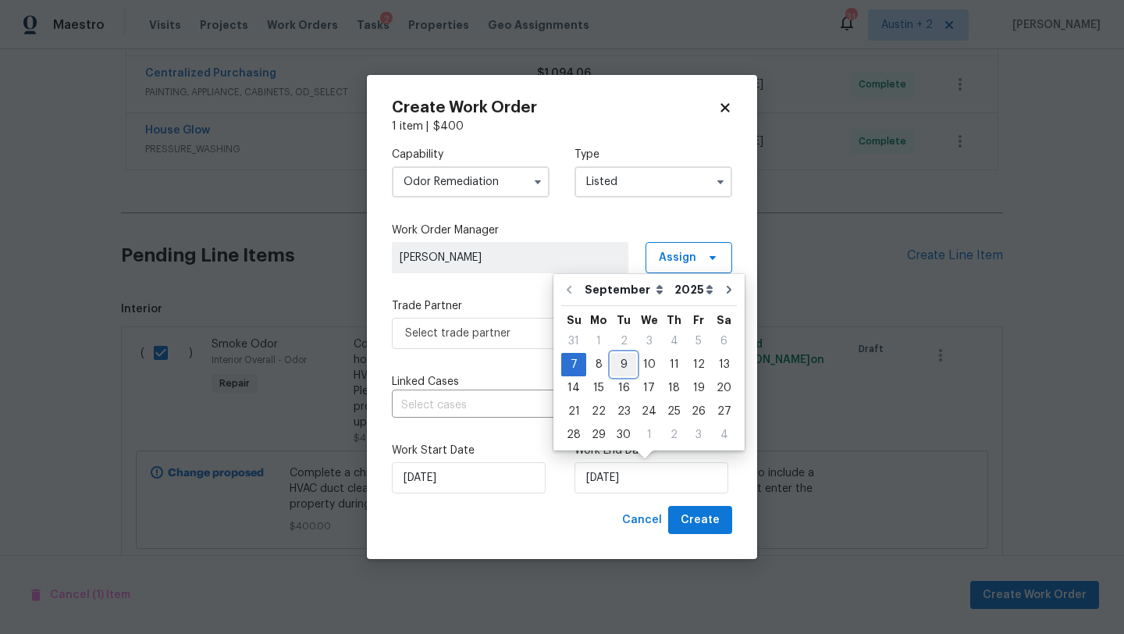
click at [618, 369] on div "9" at bounding box center [623, 365] width 25 height 22
type input "[DATE]"
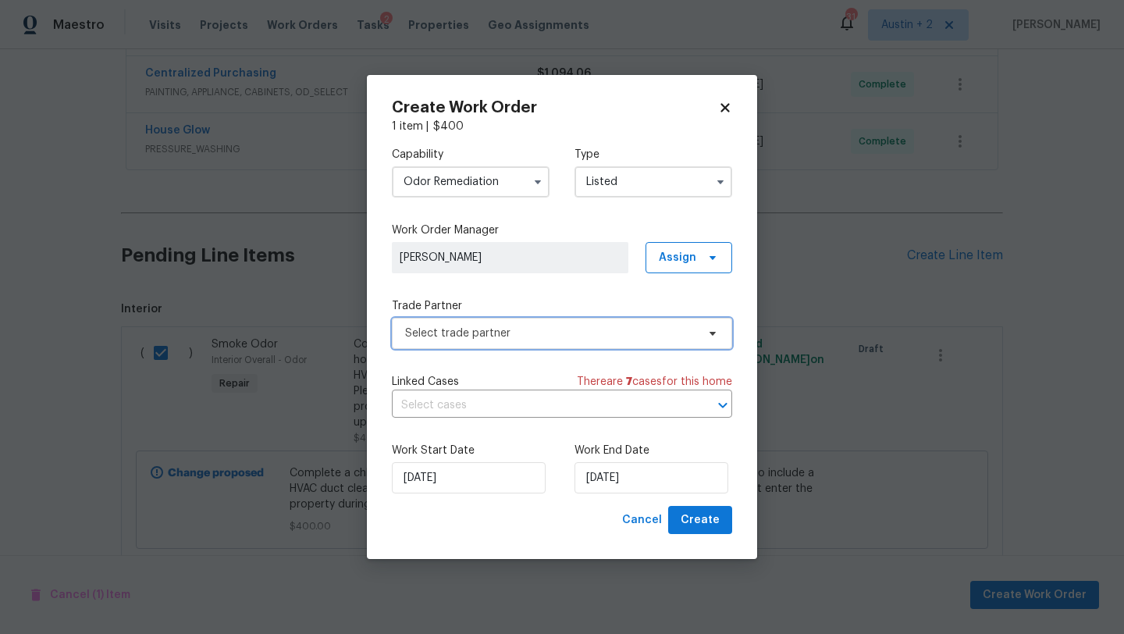
click at [604, 335] on span "Select trade partner" at bounding box center [550, 334] width 291 height 16
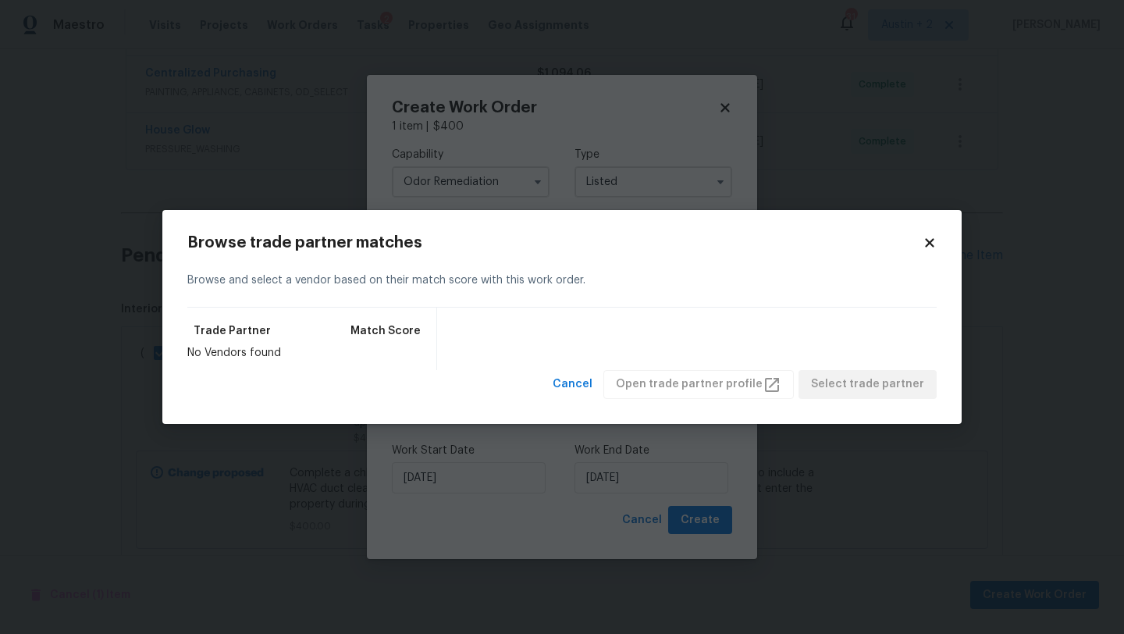
click at [931, 242] on icon at bounding box center [929, 243] width 9 height 9
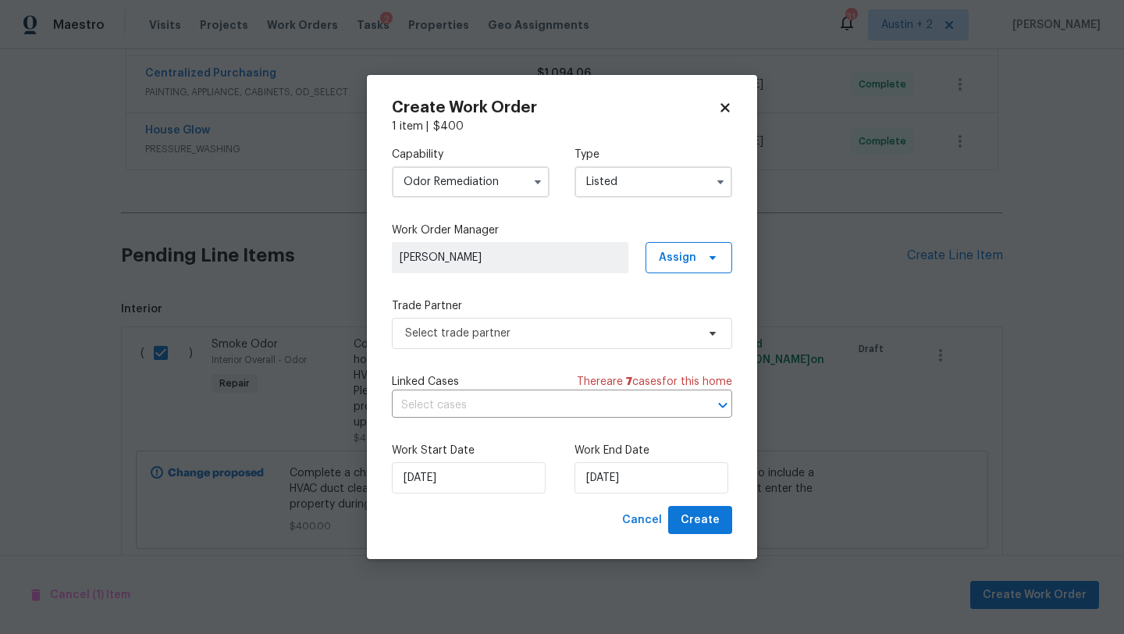
click at [489, 190] on input "Odor Remediation" at bounding box center [471, 181] width 158 height 31
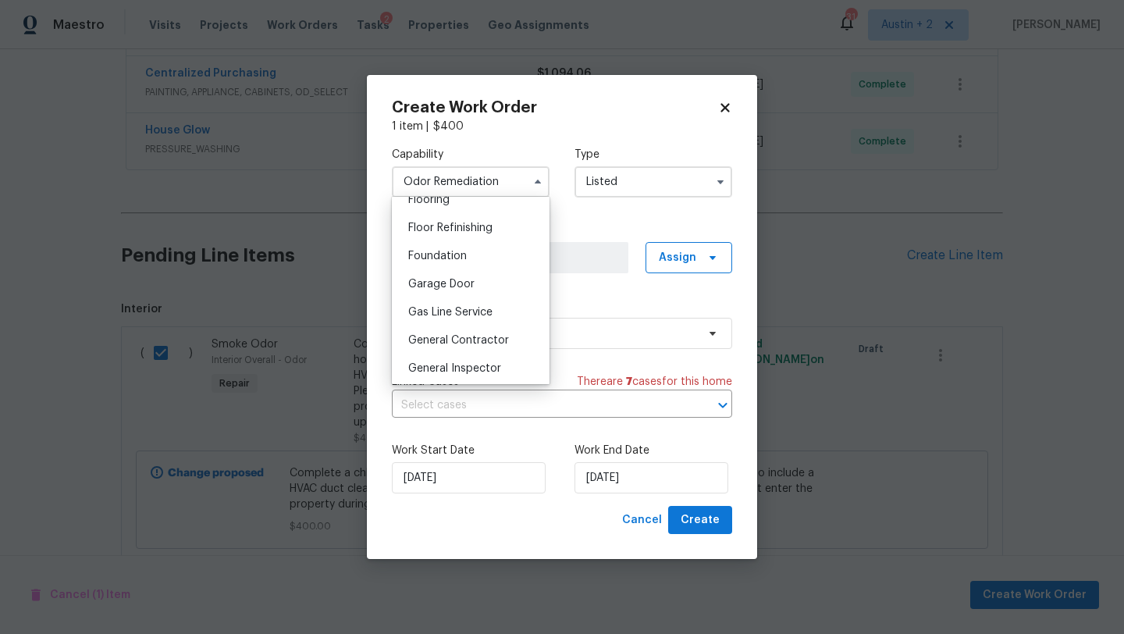
scroll to position [625, 0]
click at [474, 335] on span "General Contractor" at bounding box center [458, 336] width 101 height 11
type input "General Contractor"
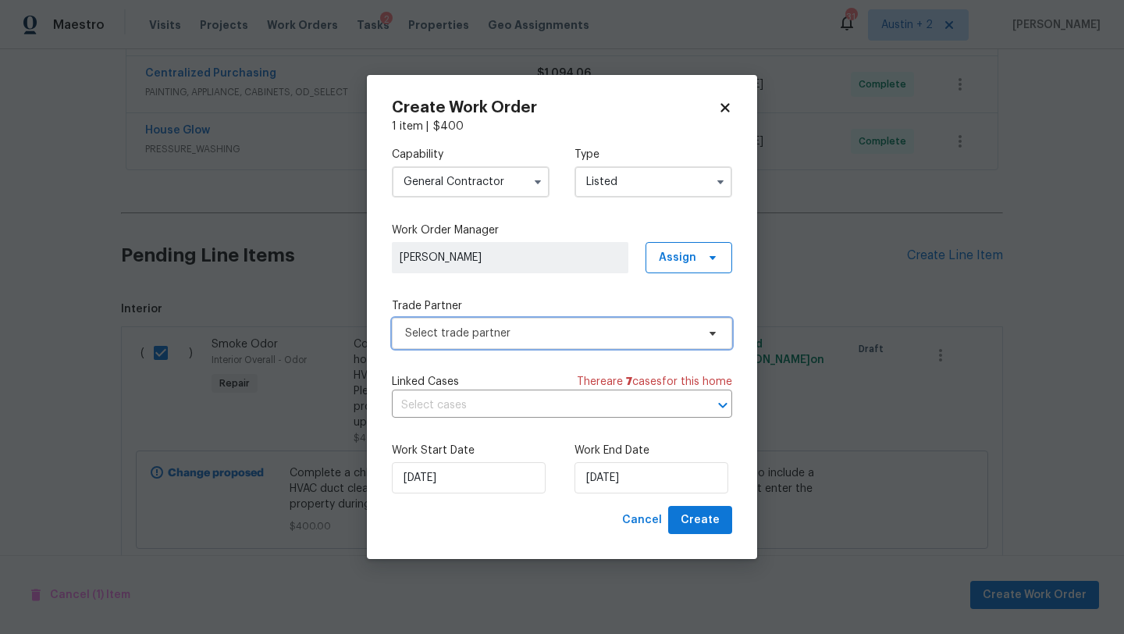
click at [518, 326] on span "Select trade partner" at bounding box center [550, 334] width 291 height 16
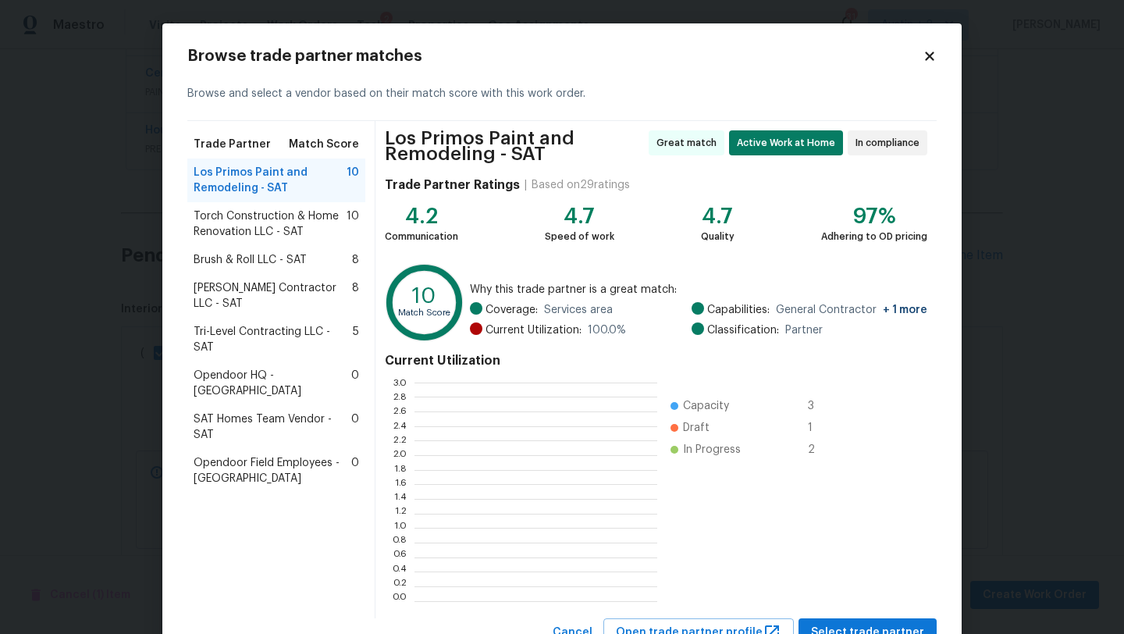
scroll to position [219, 243]
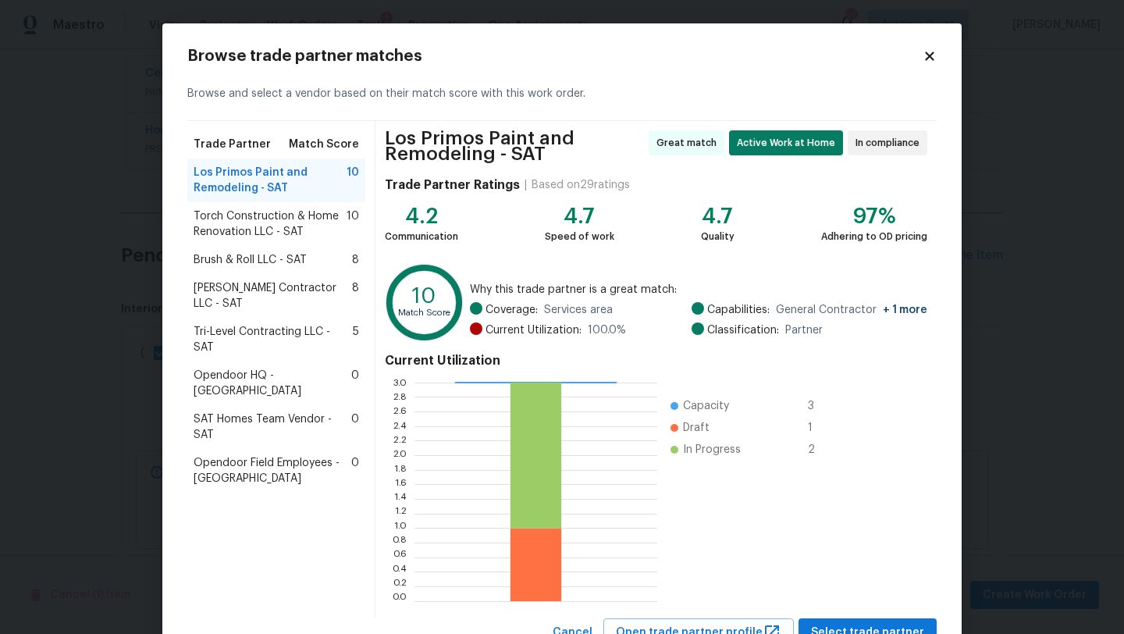
click at [931, 58] on icon at bounding box center [929, 56] width 9 height 9
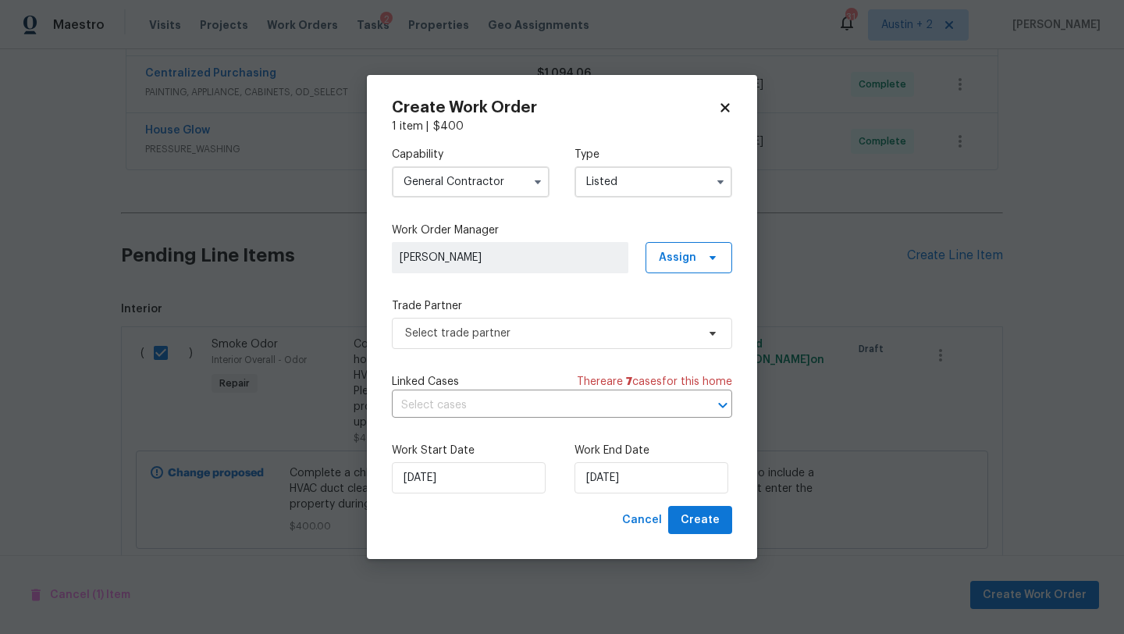
click at [729, 112] on icon at bounding box center [725, 108] width 14 height 14
checkbox input "false"
